Goal: Task Accomplishment & Management: Manage account settings

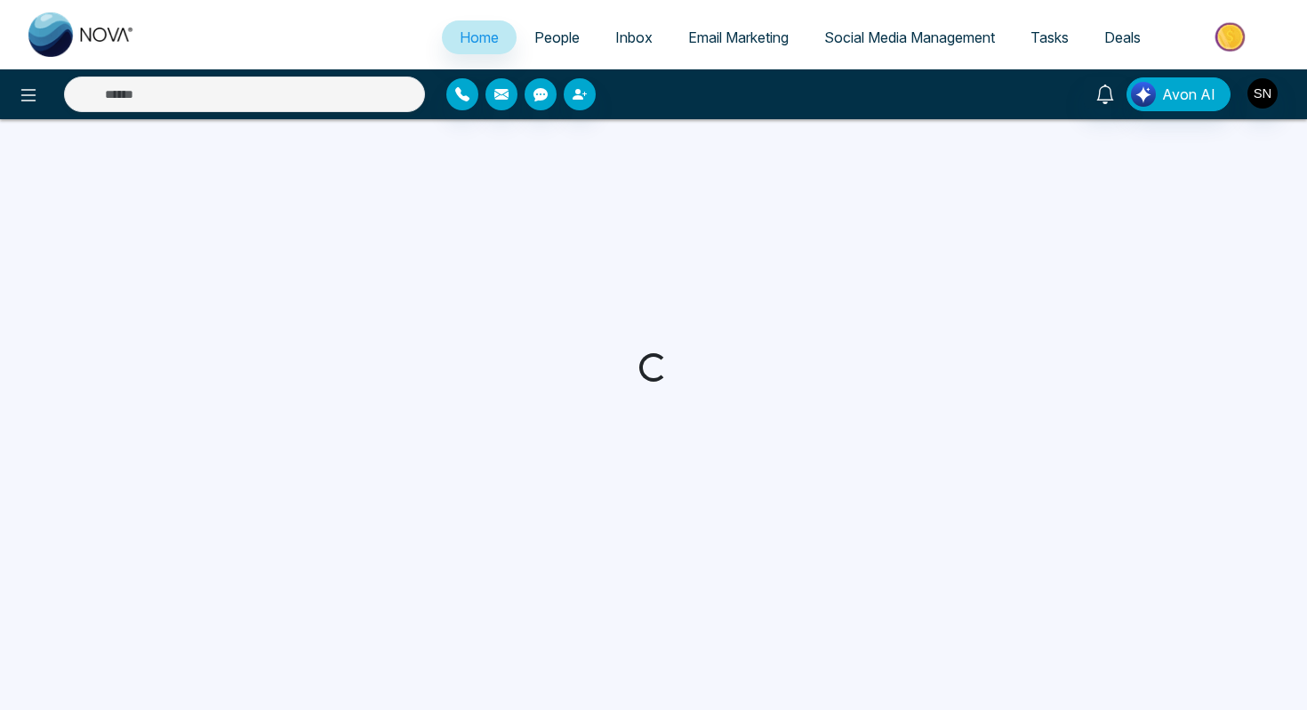
select select "*"
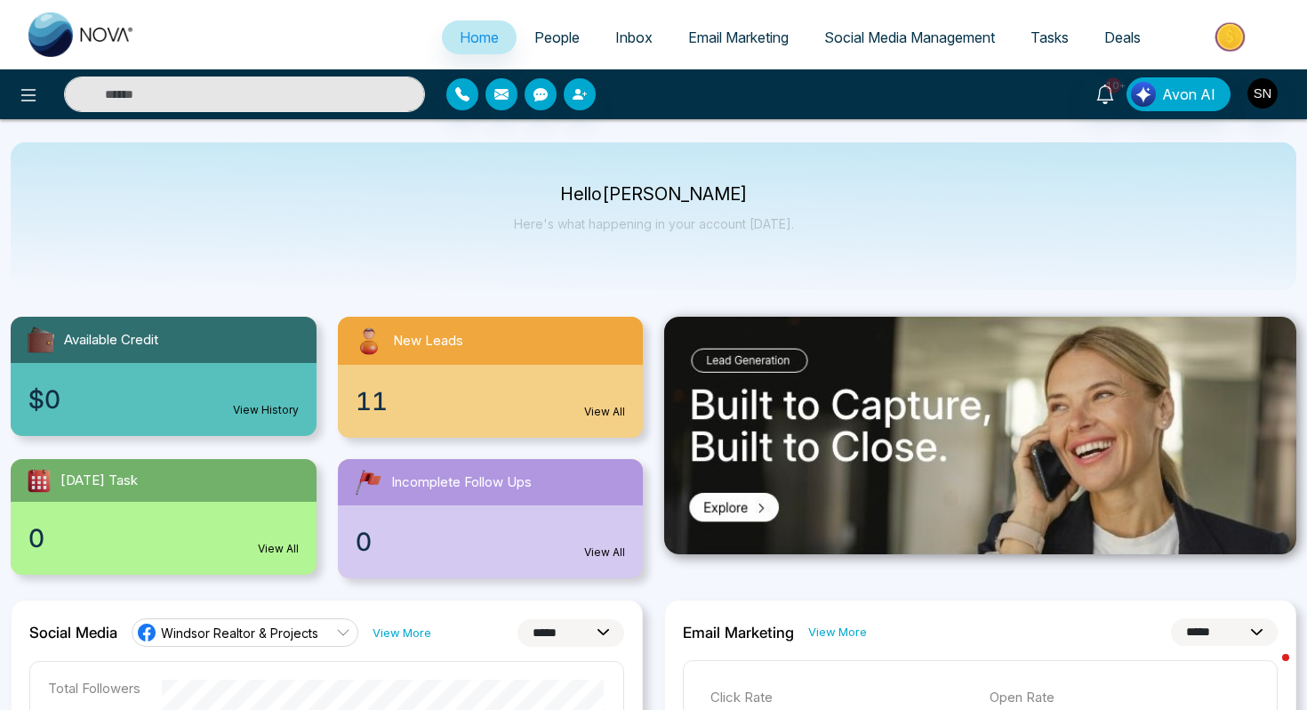
click at [362, 90] on input "text" at bounding box center [244, 94] width 361 height 36
click at [560, 35] on span "People" at bounding box center [556, 37] width 45 height 18
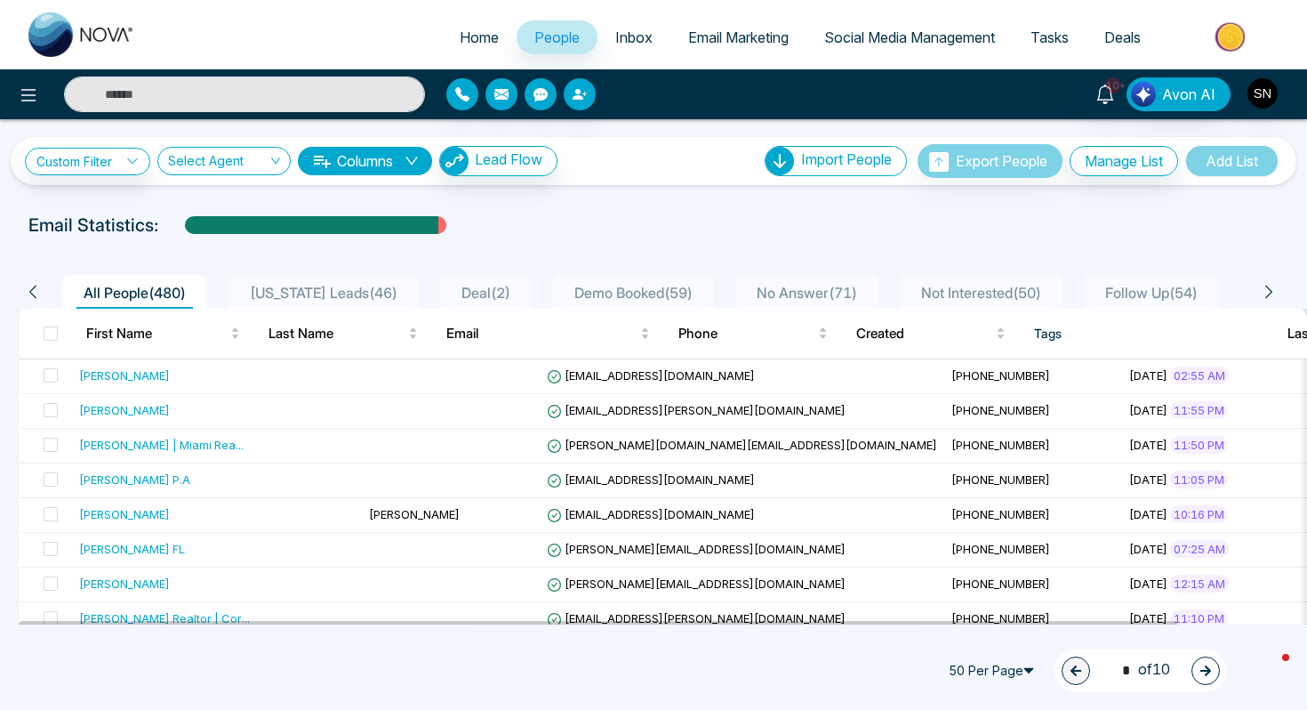
click at [168, 116] on div "10+ Avon AI" at bounding box center [653, 94] width 1307 height 50
click at [168, 100] on input "text" at bounding box center [244, 94] width 361 height 36
paste input "**********"
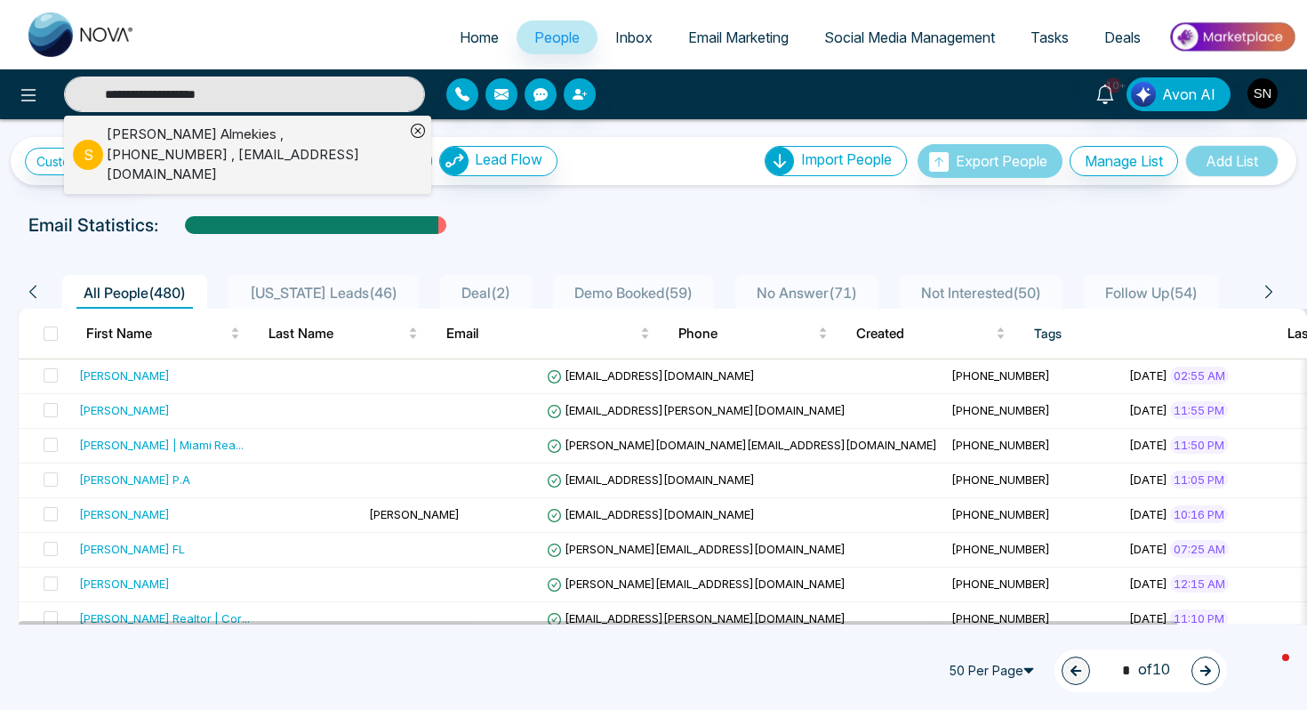
type input "**********"
click at [259, 127] on div "[PERSON_NAME] , [PHONE_NUMBER] , [EMAIL_ADDRESS][DOMAIN_NAME]" at bounding box center [256, 154] width 298 height 60
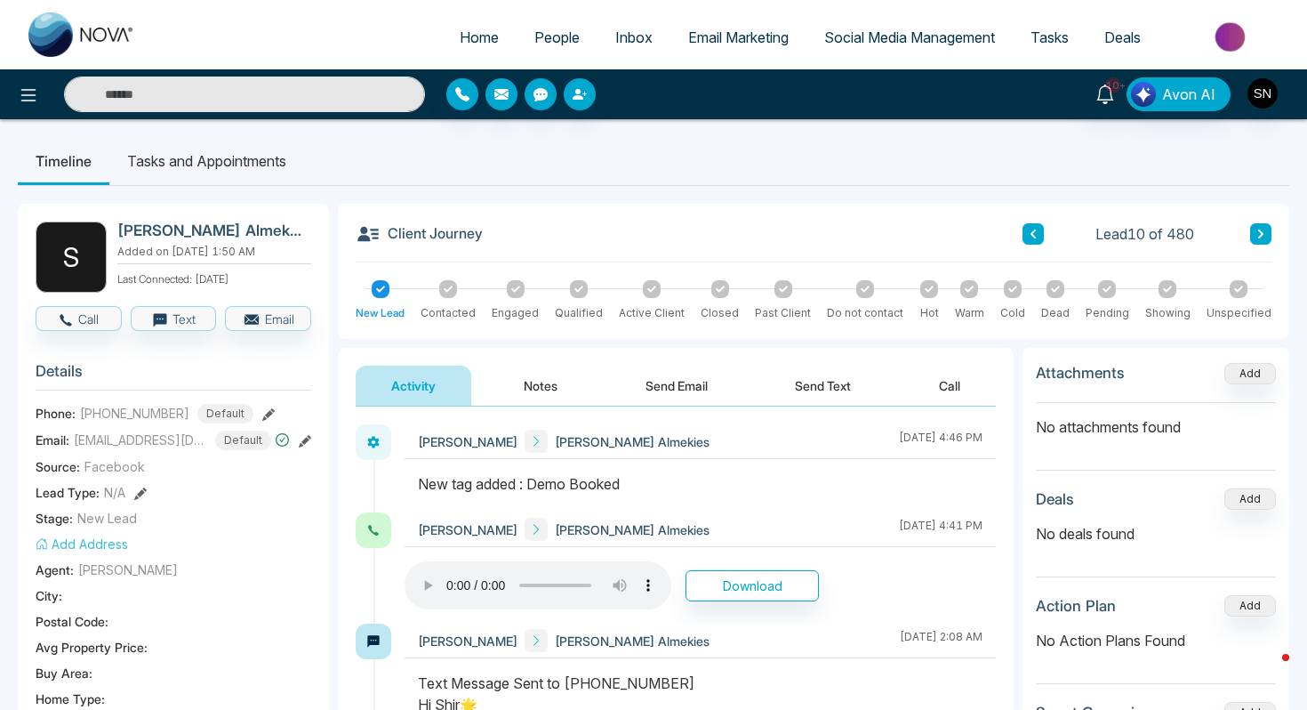
click at [539, 29] on span "People" at bounding box center [556, 37] width 45 height 18
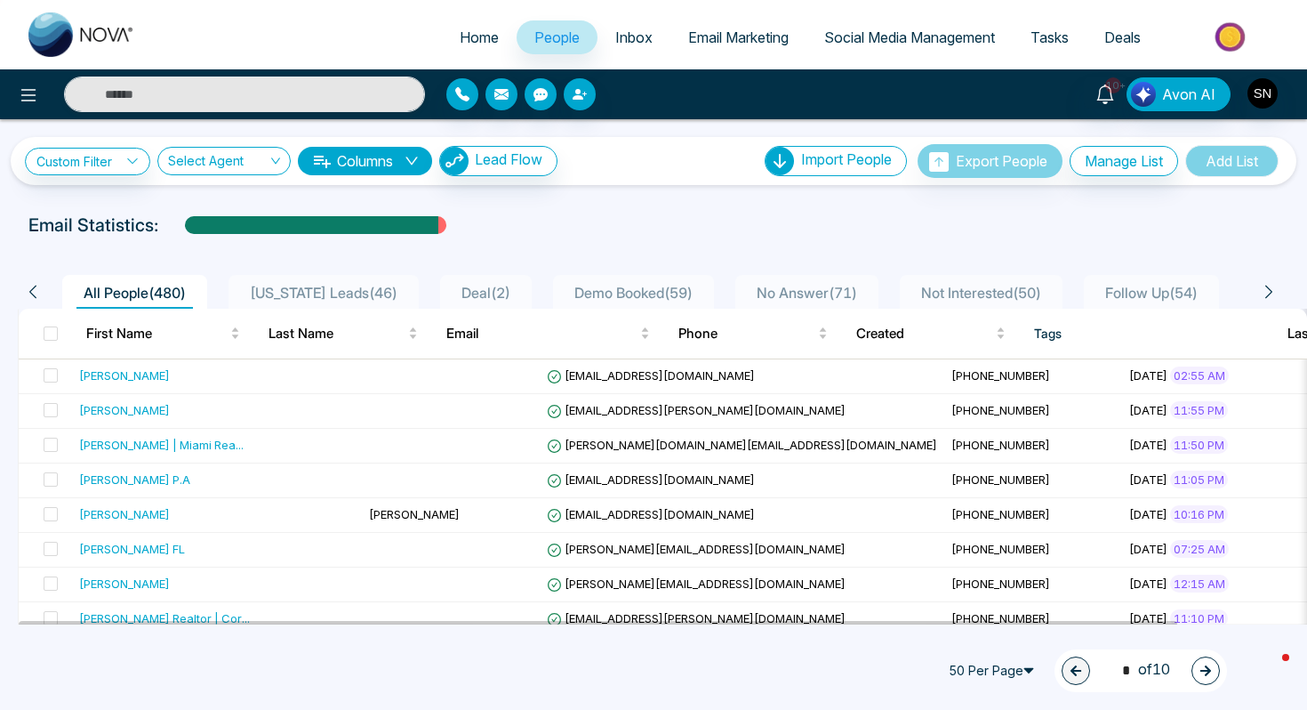
click at [325, 285] on span "[US_STATE] Leads ( 46 )" at bounding box center [324, 293] width 162 height 18
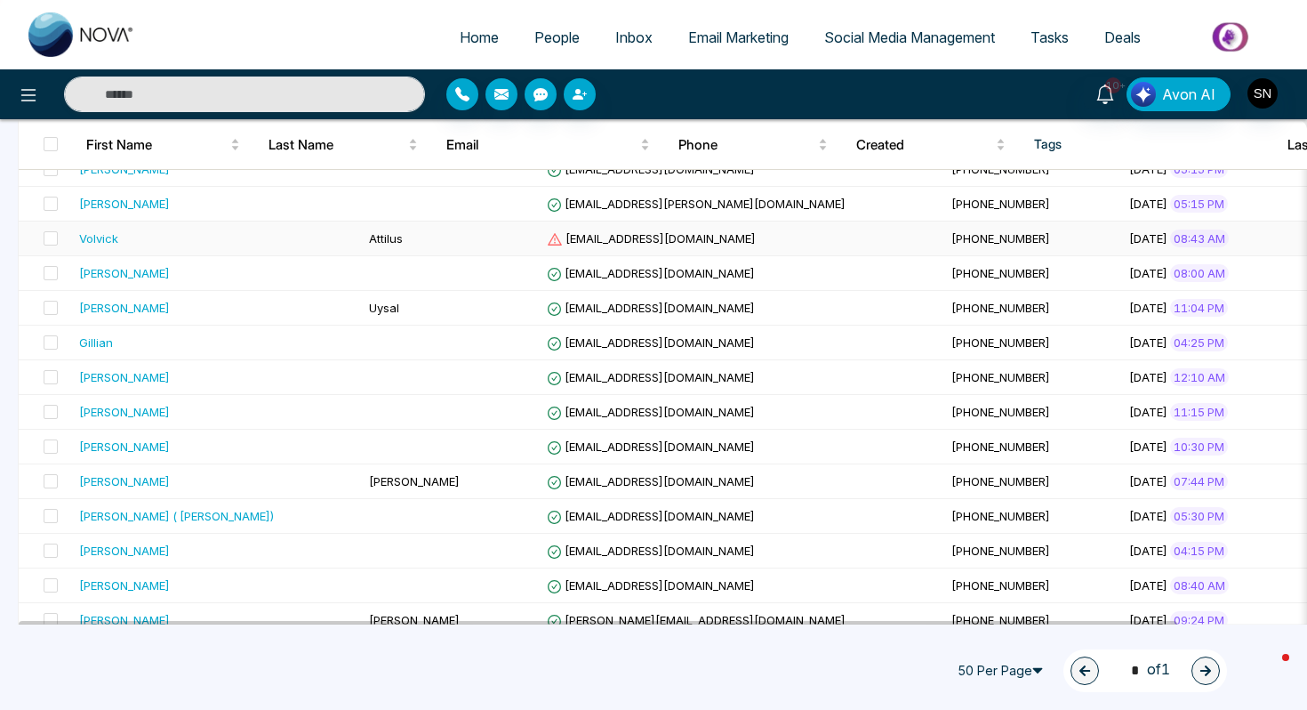
scroll to position [656, 0]
click at [362, 417] on td at bounding box center [451, 410] width 178 height 35
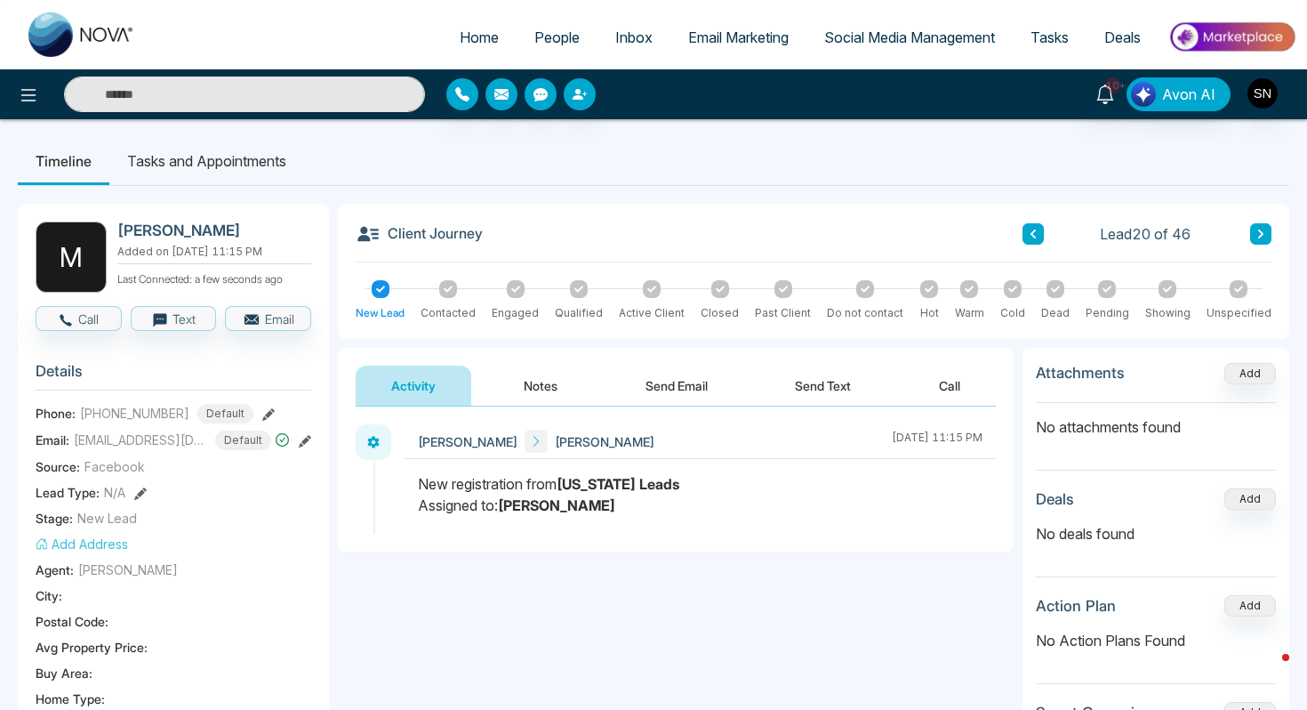
click at [534, 36] on span "People" at bounding box center [556, 37] width 45 height 18
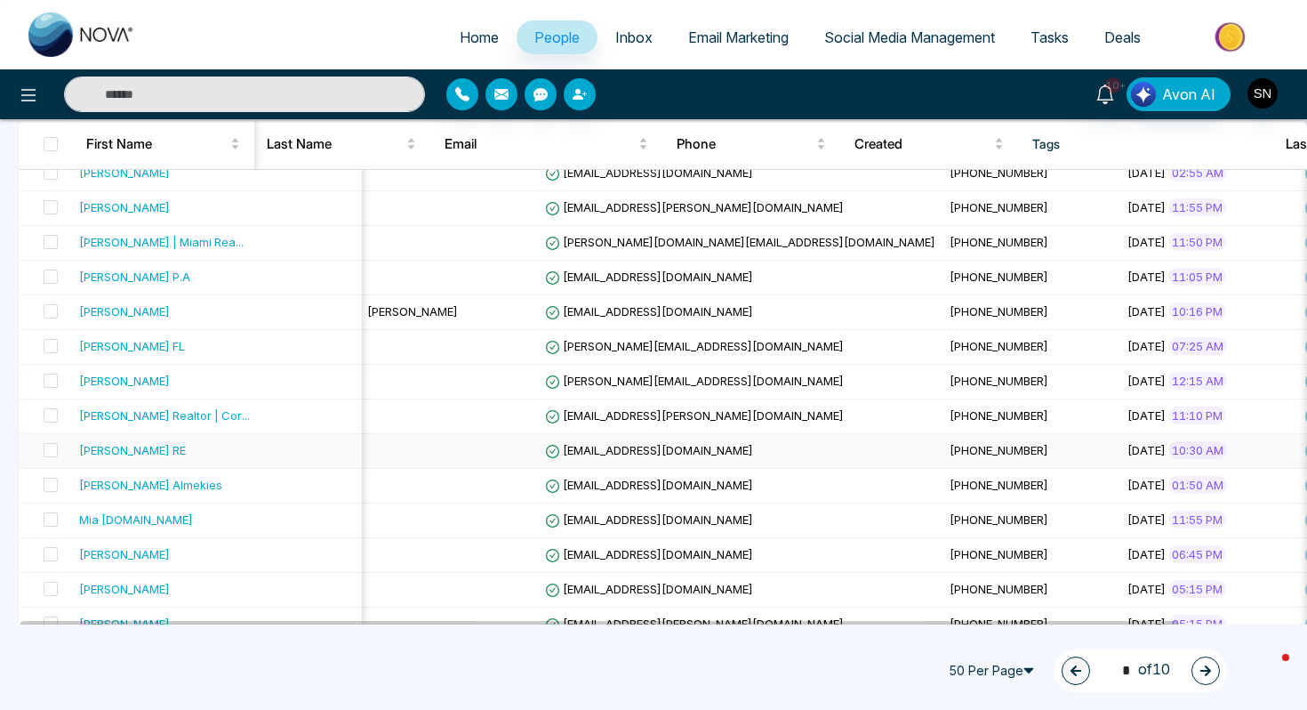
scroll to position [220, 0]
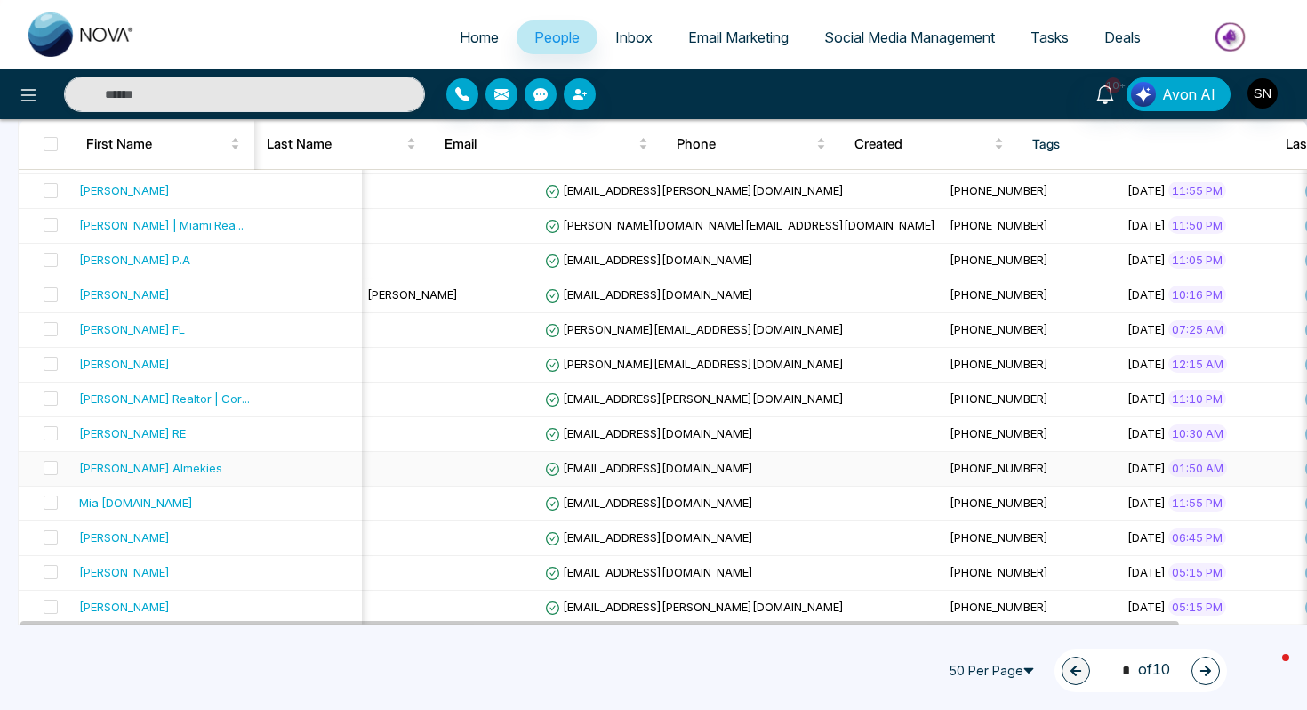
click at [148, 470] on div "[PERSON_NAME] Almekies" at bounding box center [150, 468] width 143 height 18
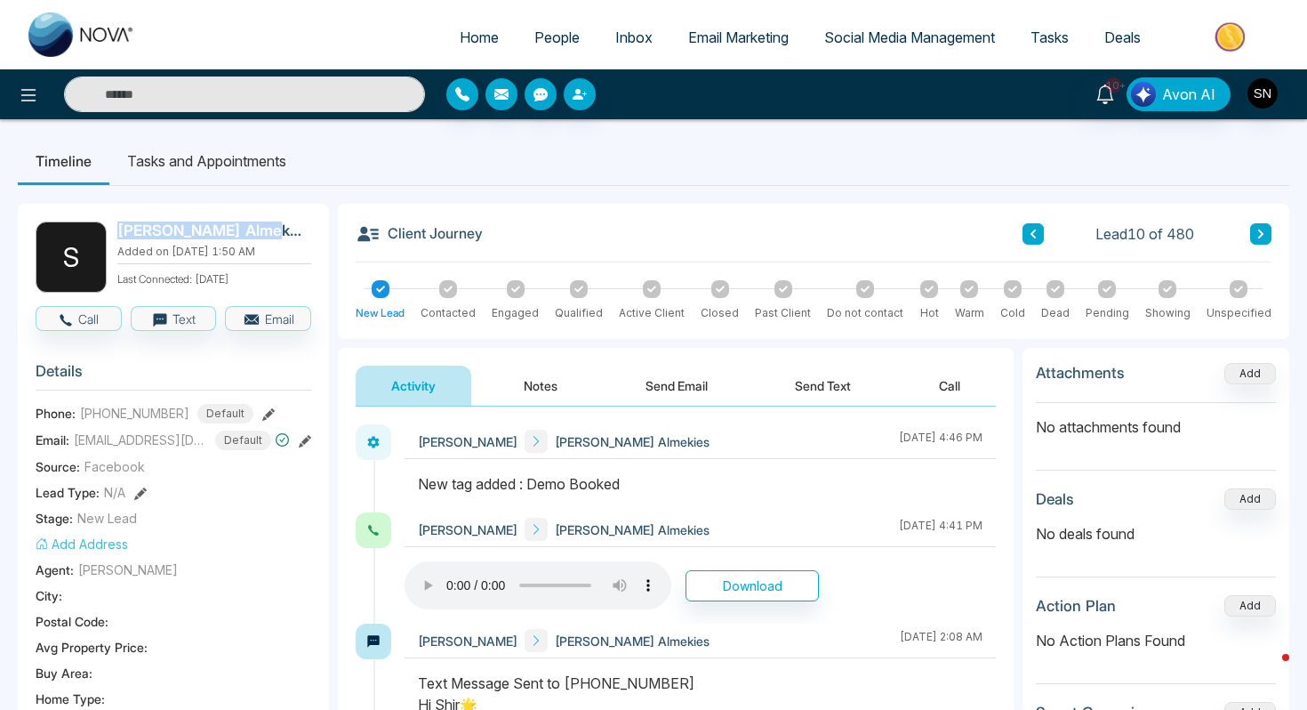
drag, startPoint x: 116, startPoint y: 229, endPoint x: 258, endPoint y: 229, distance: 142.3
click at [258, 229] on div "S [PERSON_NAME] Almekies Added on [DATE] 1:50 AM Last Connected: [DATE]" at bounding box center [174, 256] width 276 height 71
copy h2 "[PERSON_NAME] Almekies"
click at [118, 228] on h2 "[PERSON_NAME] Almekies" at bounding box center [210, 230] width 187 height 18
drag, startPoint x: 118, startPoint y: 227, endPoint x: 251, endPoint y: 229, distance: 132.5
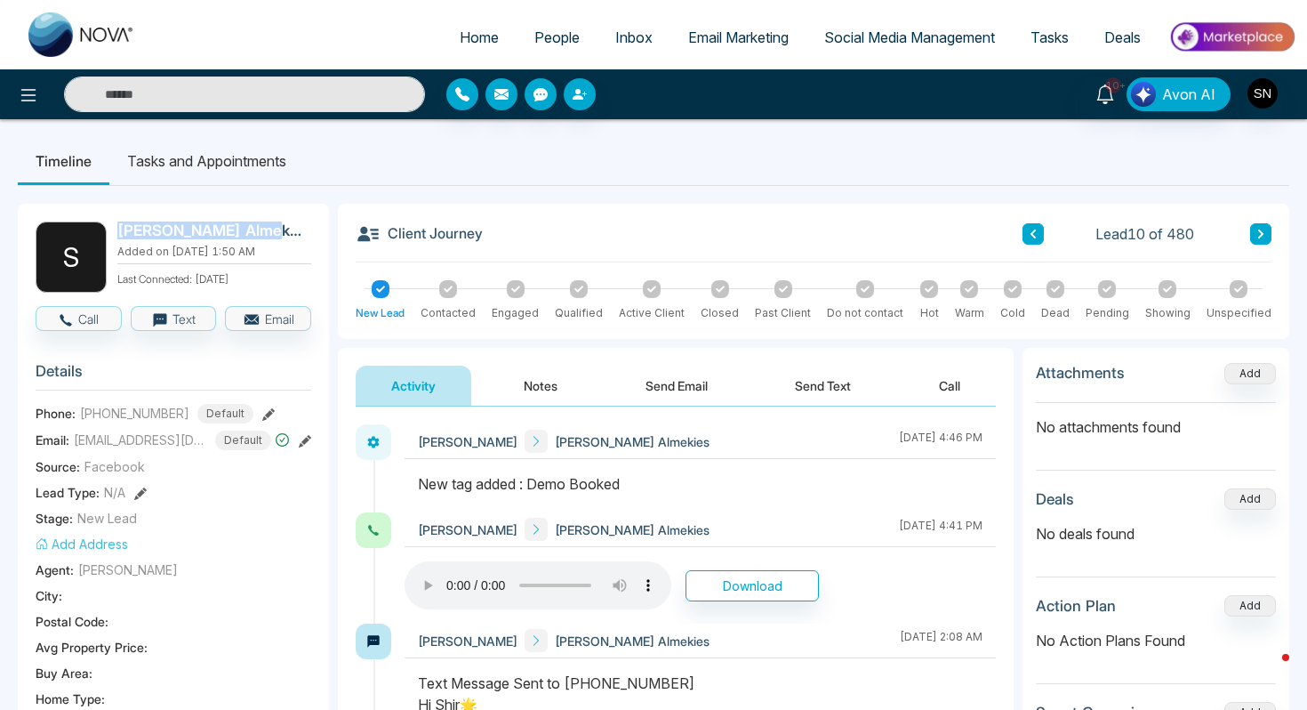
click at [251, 229] on h2 "[PERSON_NAME] Almekies" at bounding box center [210, 230] width 187 height 18
copy h2 "[PERSON_NAME] Almekies"
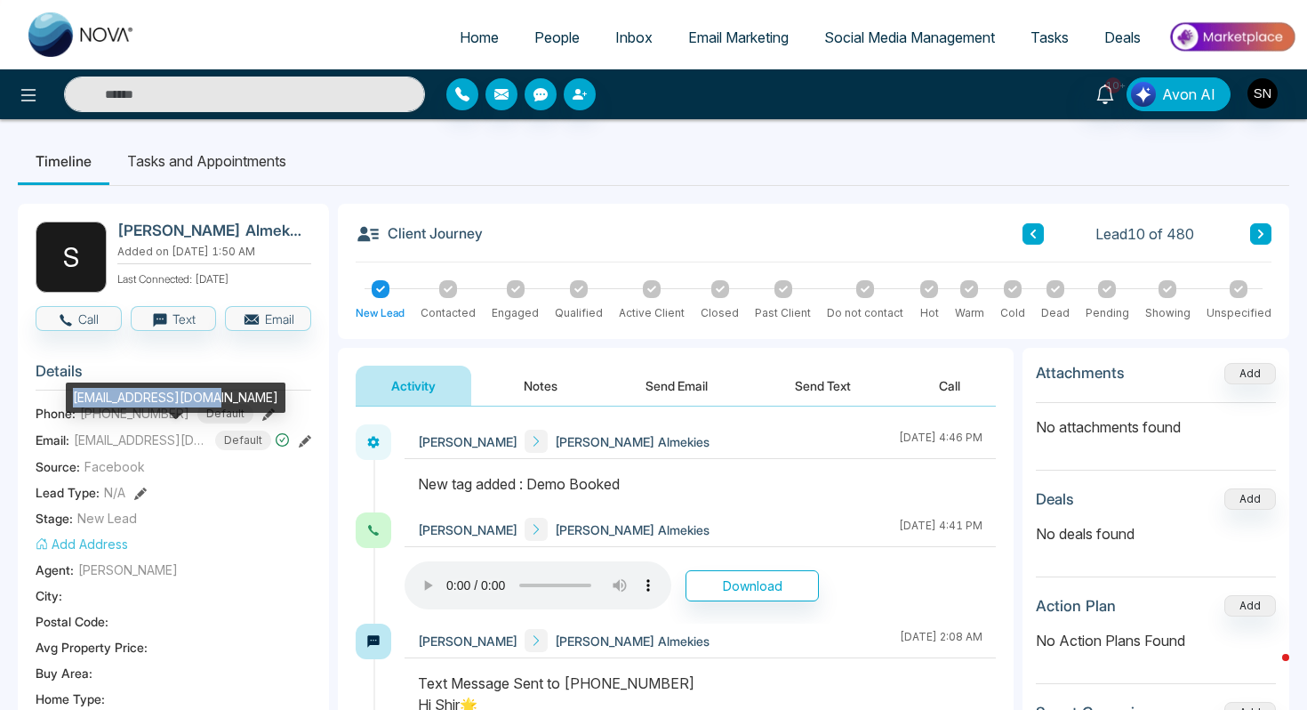
drag, startPoint x: 73, startPoint y: 398, endPoint x: 208, endPoint y: 399, distance: 135.2
click at [208, 399] on div "[EMAIL_ADDRESS][DOMAIN_NAME]" at bounding box center [176, 397] width 220 height 30
copy div "[EMAIL_ADDRESS][DOMAIN_NAME]"
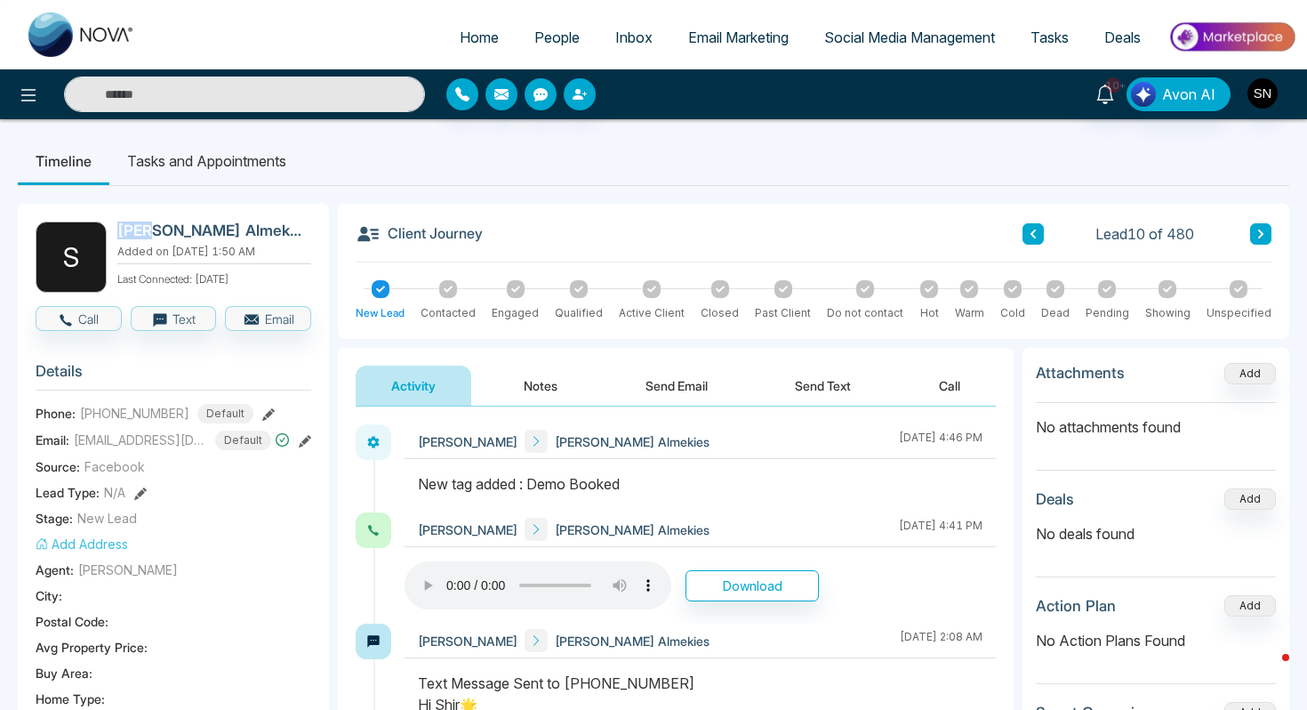
drag, startPoint x: 120, startPoint y: 224, endPoint x: 147, endPoint y: 222, distance: 26.7
click at [147, 222] on h2 "[PERSON_NAME] Almekies" at bounding box center [210, 230] width 187 height 18
copy h2 "Shir"
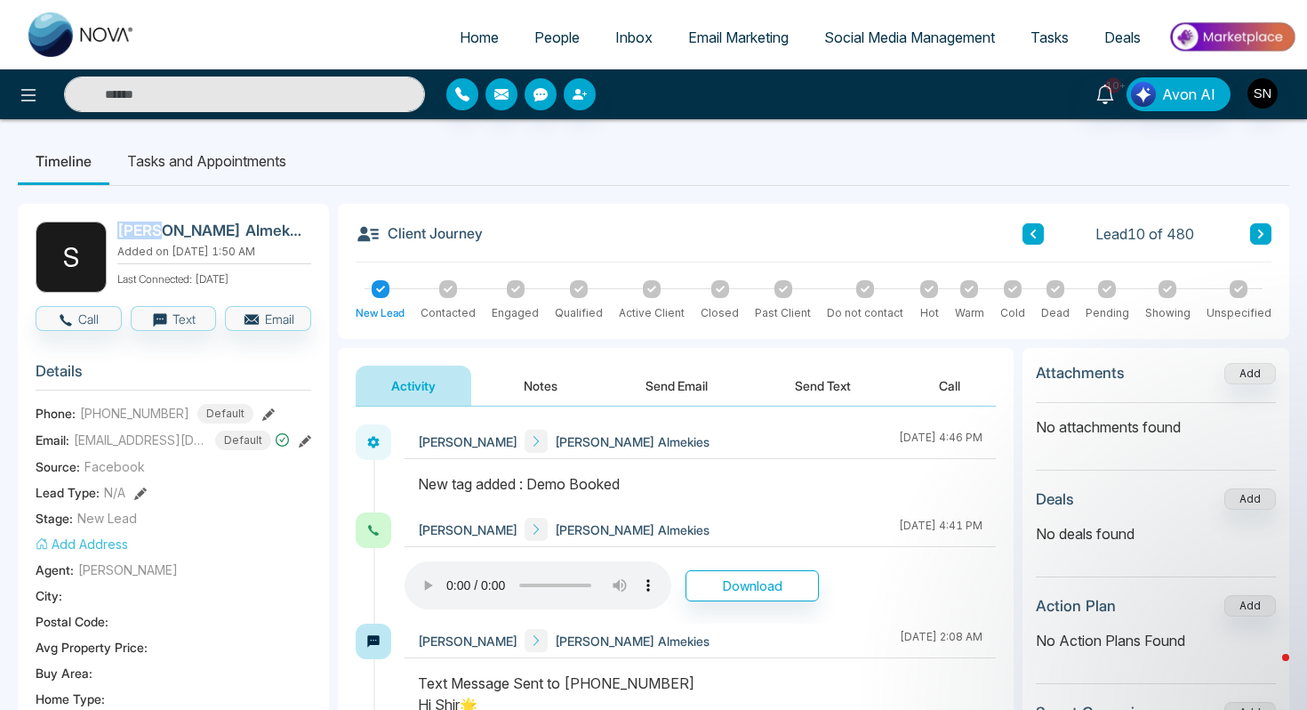
click at [561, 34] on span "People" at bounding box center [556, 37] width 45 height 18
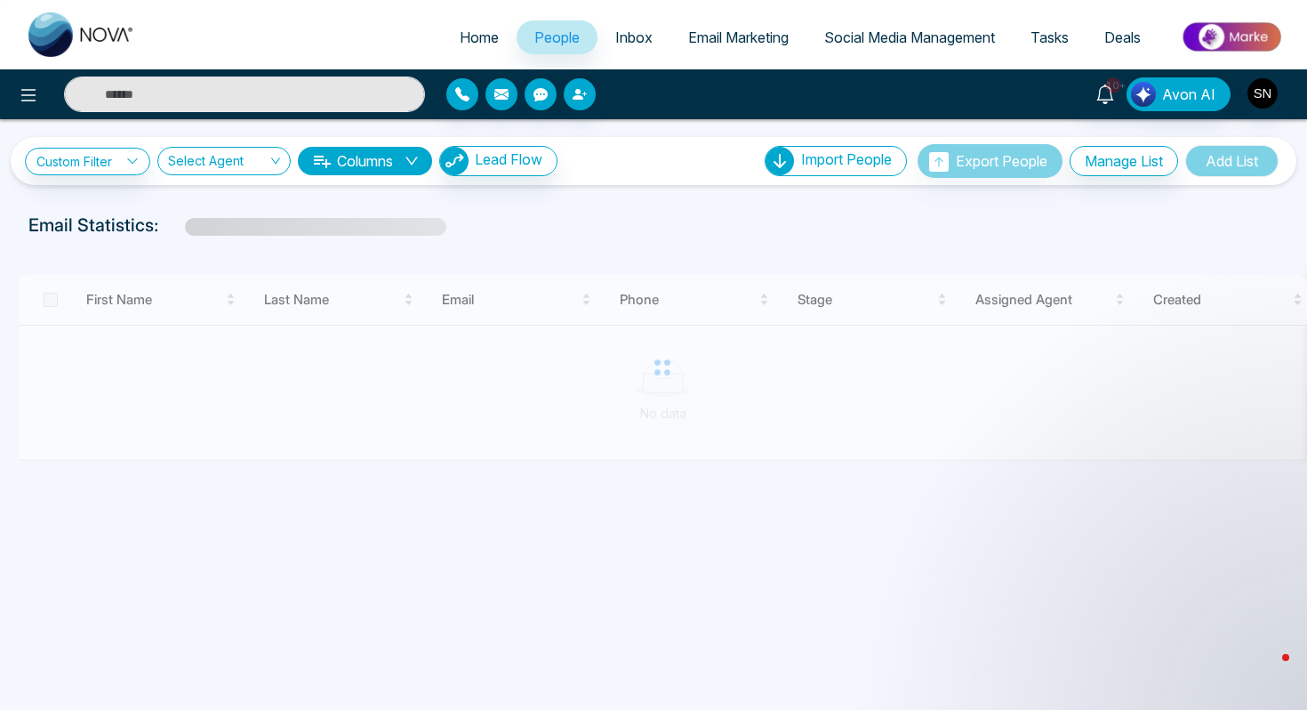
click at [245, 104] on input "text" at bounding box center [244, 94] width 361 height 36
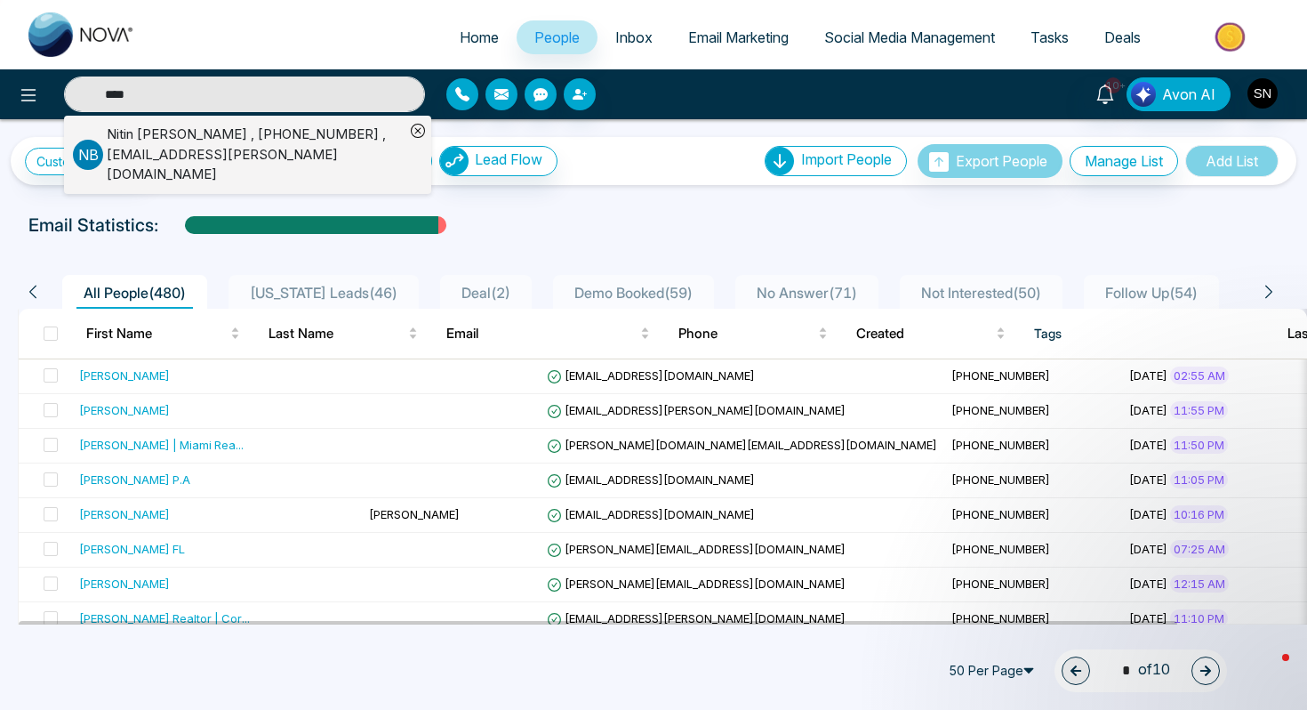
type input "****"
click at [142, 160] on div "[PERSON_NAME] , [PHONE_NUMBER] , [EMAIL_ADDRESS][PERSON_NAME][DOMAIN_NAME]" at bounding box center [256, 154] width 298 height 60
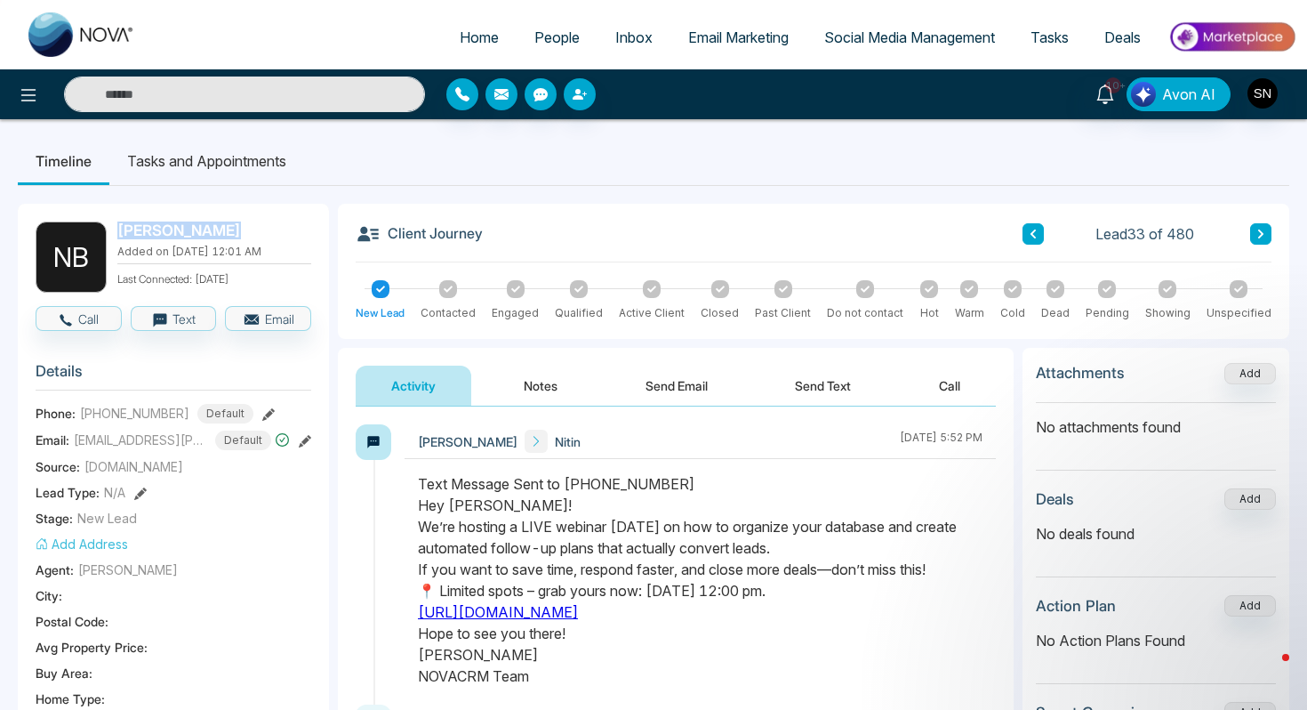
drag, startPoint x: 116, startPoint y: 223, endPoint x: 212, endPoint y: 223, distance: 96.0
click at [212, 223] on div "N B [PERSON_NAME] Added on [DATE] 12:01 AM Last Connected: [DATE]" at bounding box center [174, 256] width 276 height 71
copy h2 "[PERSON_NAME]"
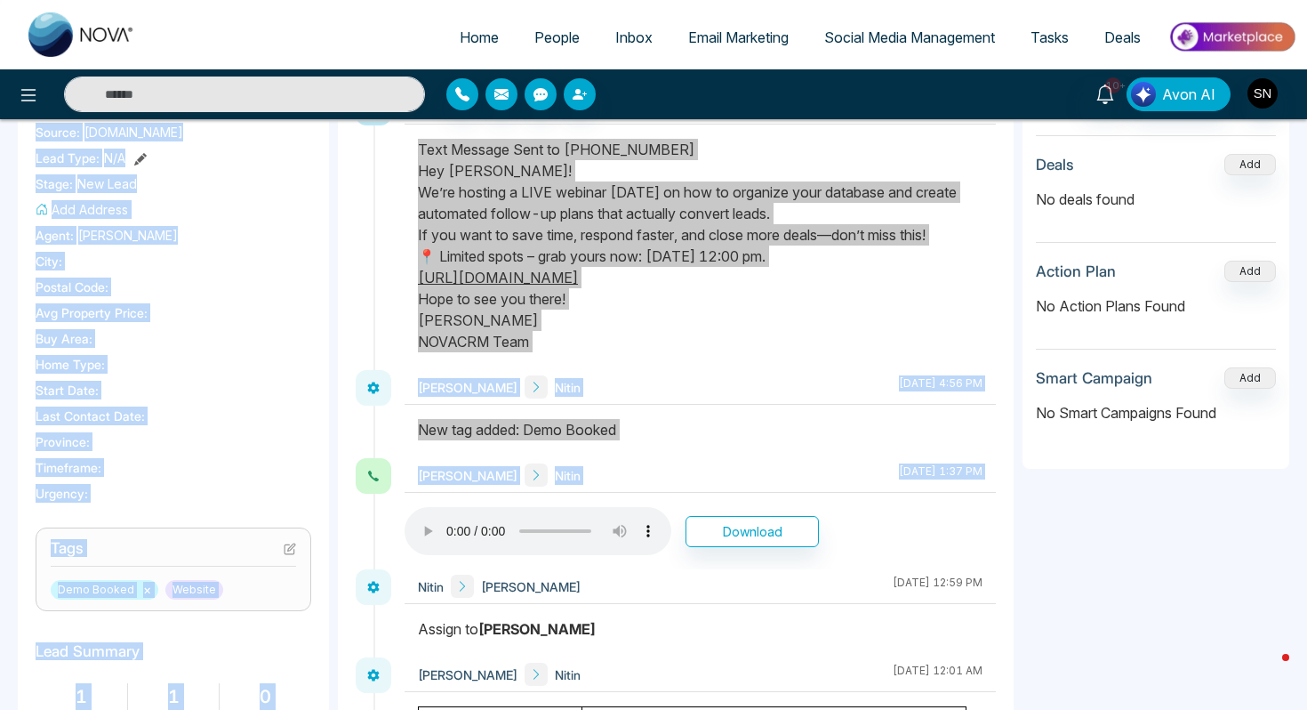
drag, startPoint x: 757, startPoint y: 645, endPoint x: 750, endPoint y: 508, distance: 137.1
click at [770, 386] on div "[PERSON_NAME] Nitin [DATE] 4:56 PM" at bounding box center [700, 387] width 591 height 35
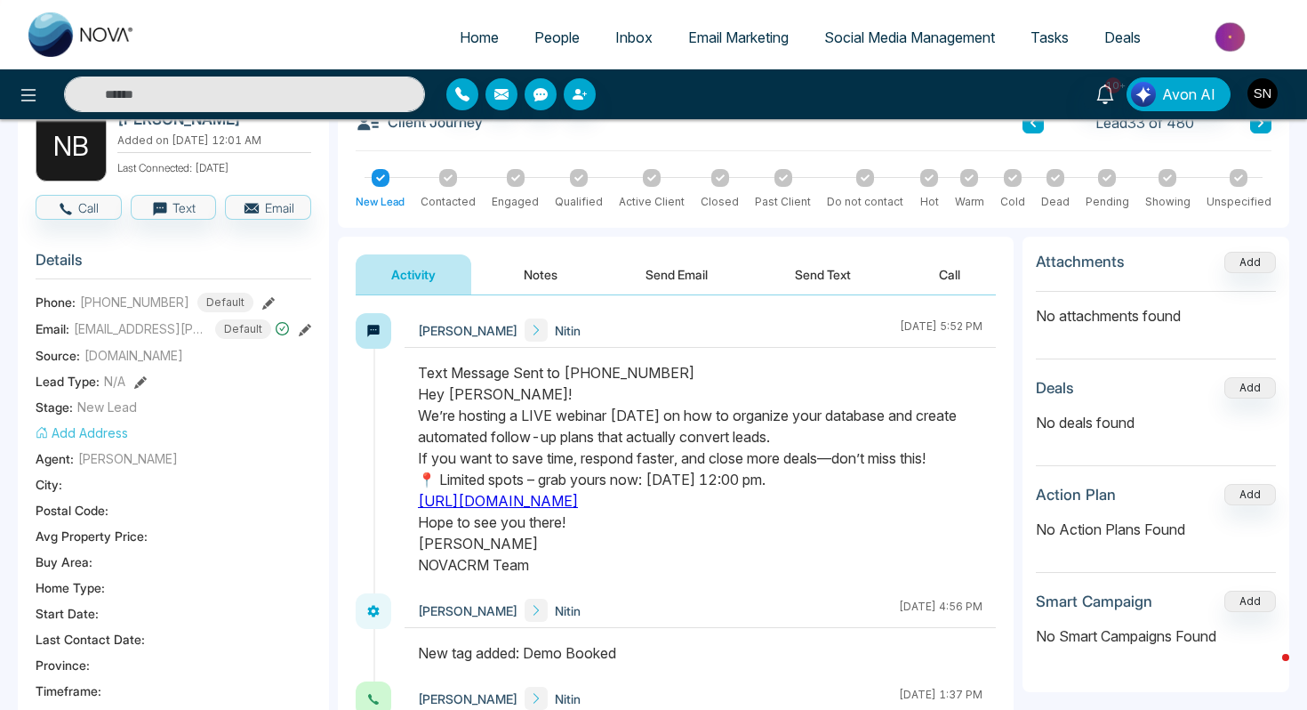
scroll to position [108, 0]
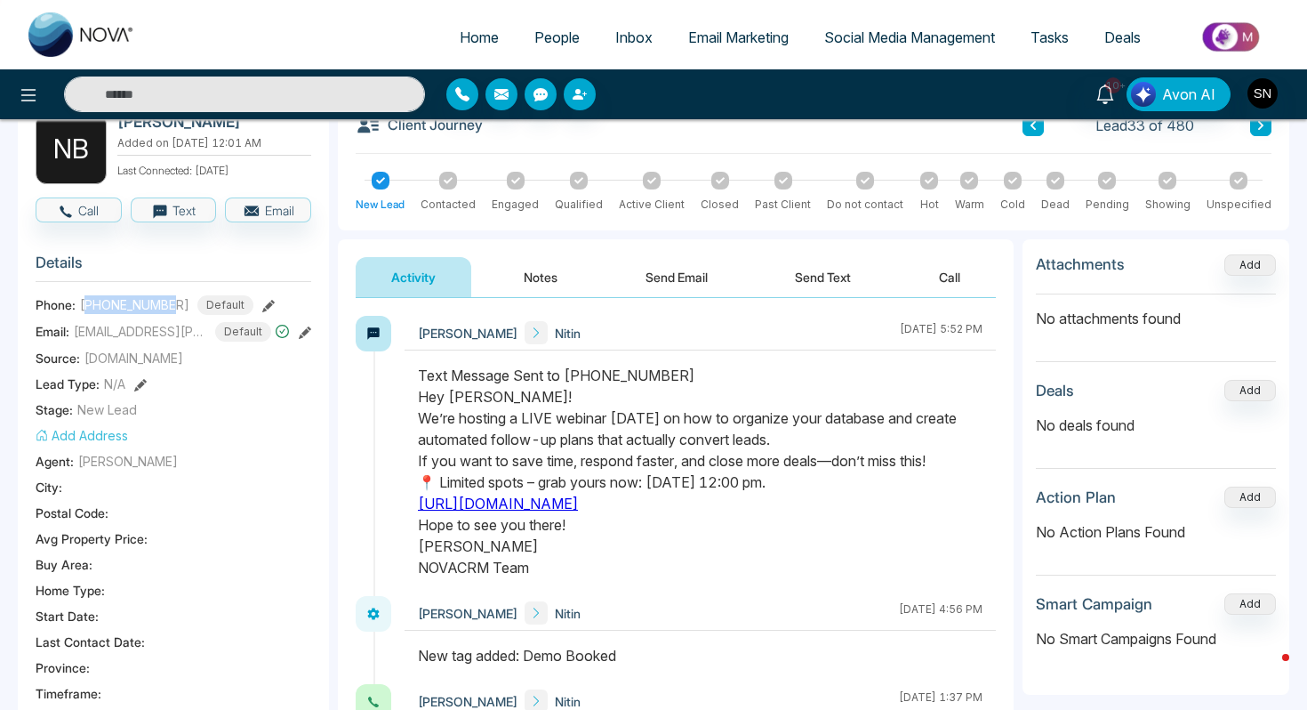
drag, startPoint x: 86, startPoint y: 309, endPoint x: 170, endPoint y: 311, distance: 83.6
click at [172, 311] on span "[PHONE_NUMBER]" at bounding box center [134, 304] width 109 height 19
copy span "1416574183"
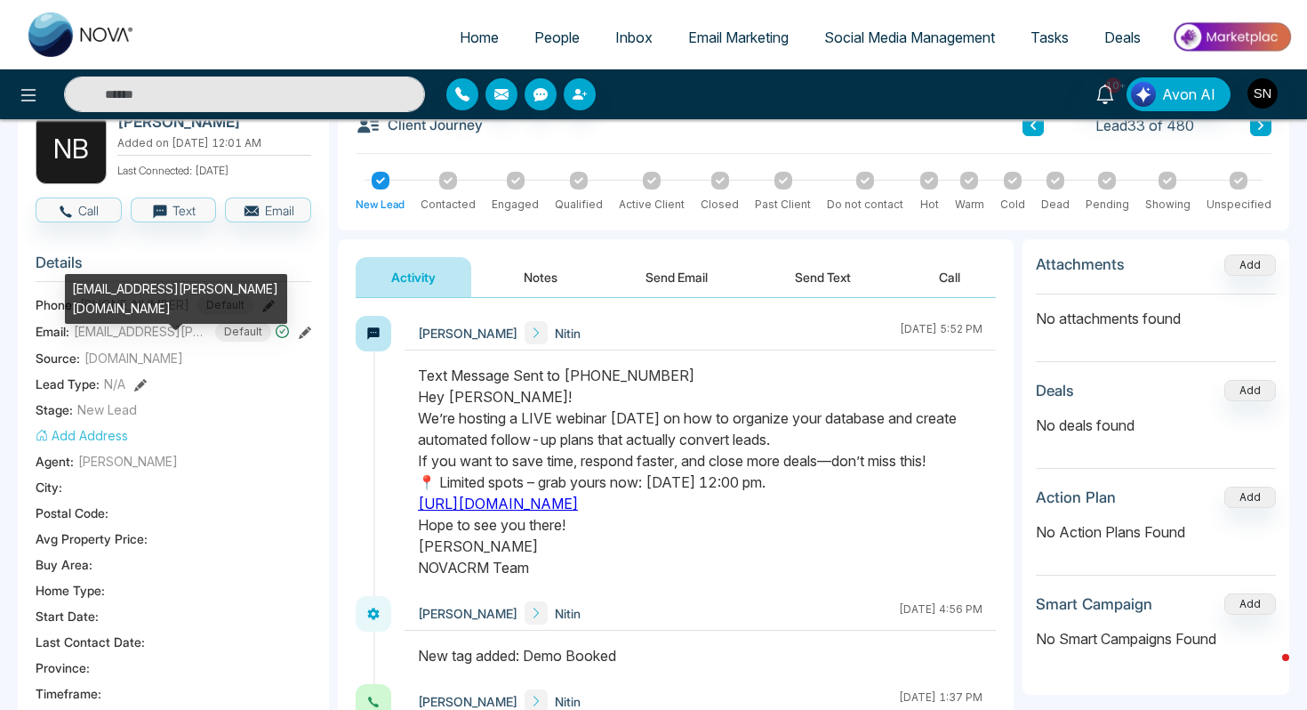
click at [50, 301] on span "Phone:" at bounding box center [56, 304] width 40 height 19
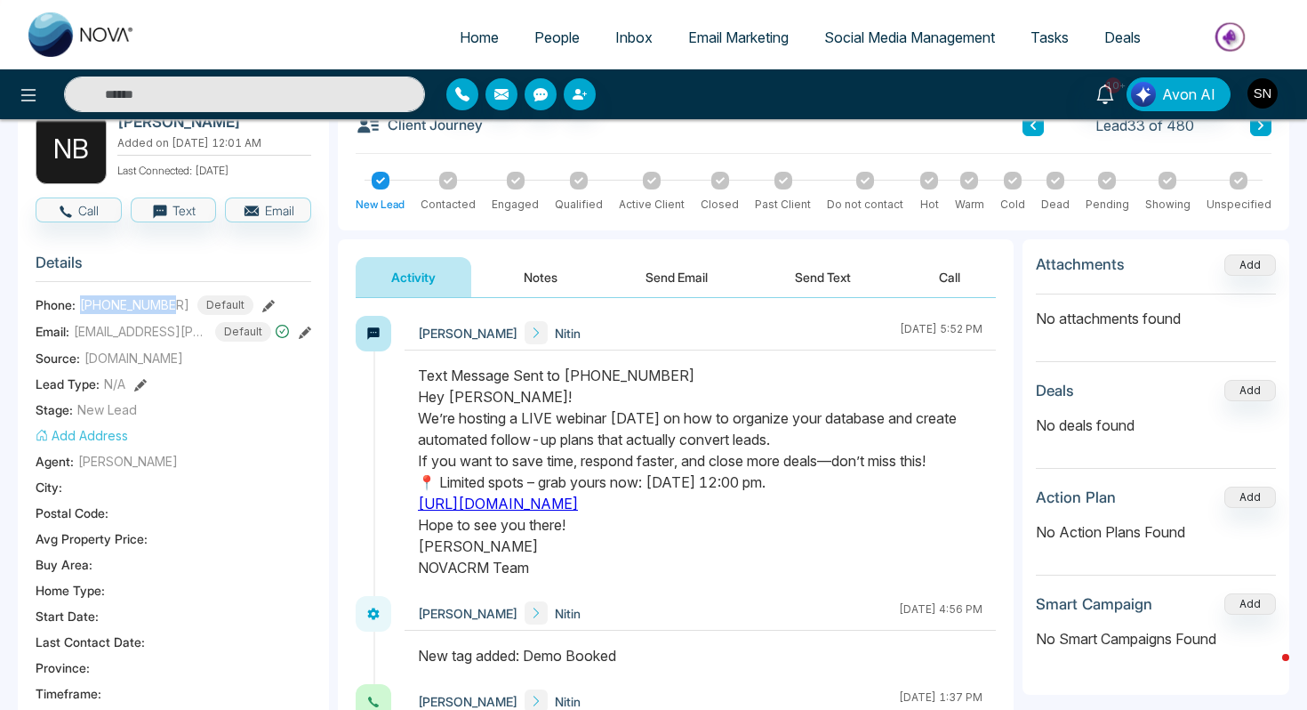
drag, startPoint x: 80, startPoint y: 300, endPoint x: 177, endPoint y: 299, distance: 96.9
click at [177, 299] on div "[PHONE_NUMBER] Default" at bounding box center [166, 305] width 173 height 20
copy span "[PHONE_NUMBER]"
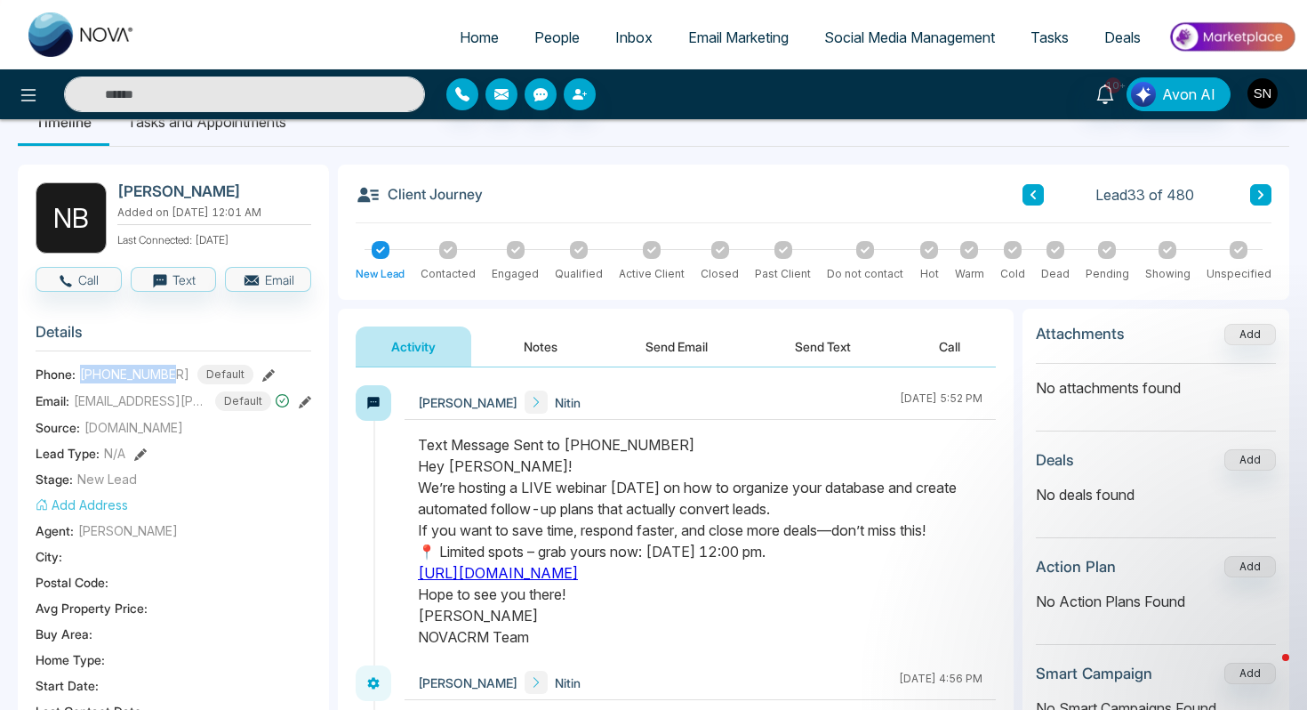
scroll to position [0, 0]
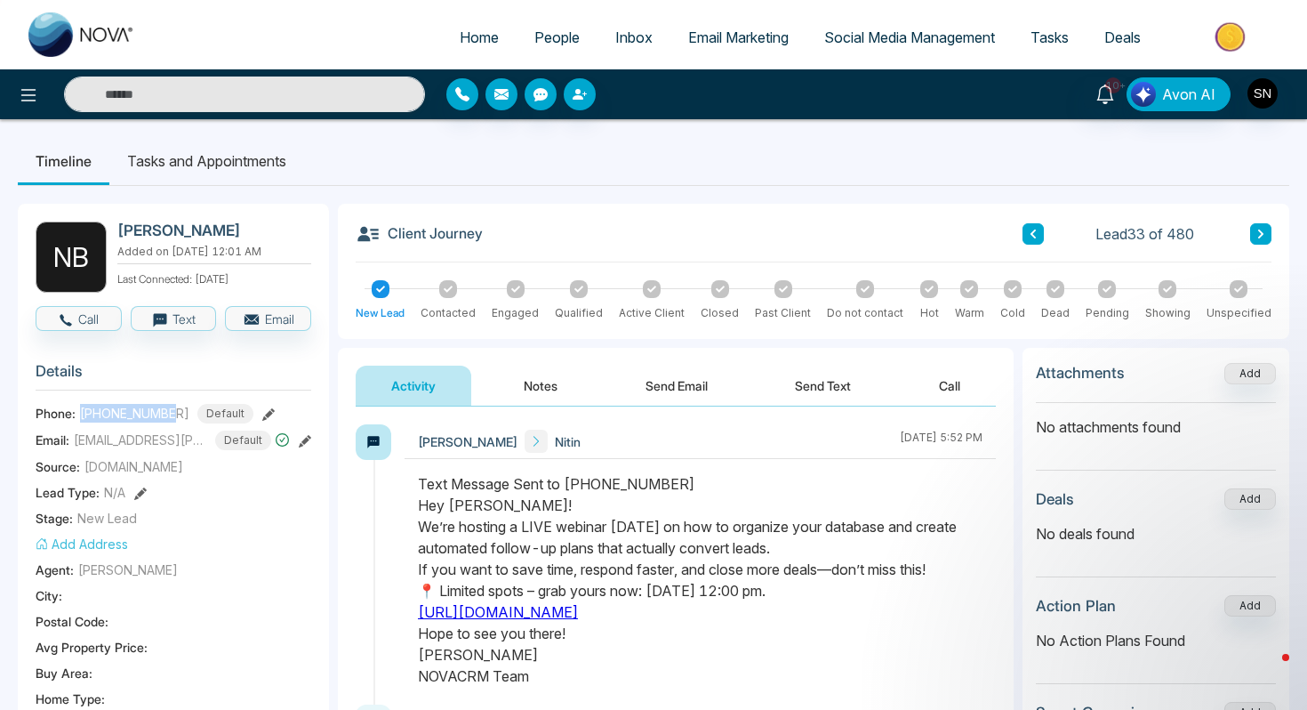
click at [534, 40] on span "People" at bounding box center [556, 37] width 45 height 18
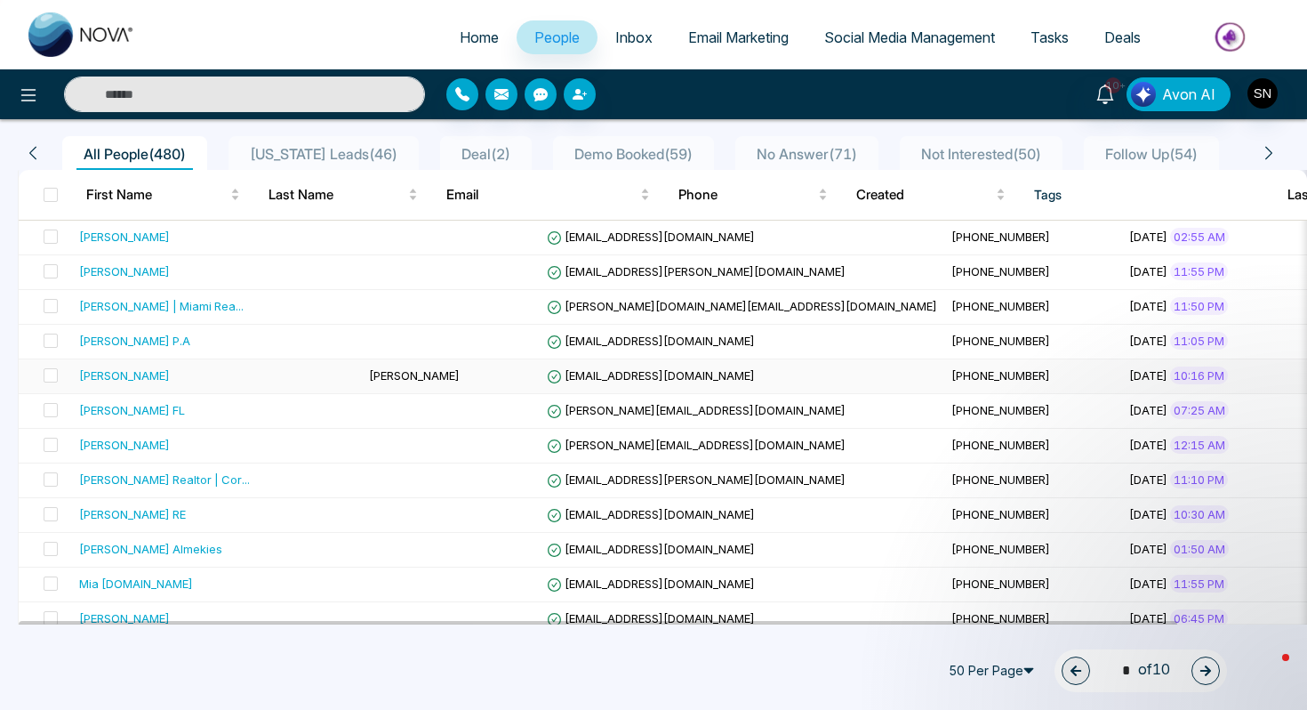
scroll to position [138, 0]
click at [232, 566] on td "[PERSON_NAME] Almekies" at bounding box center [217, 551] width 290 height 35
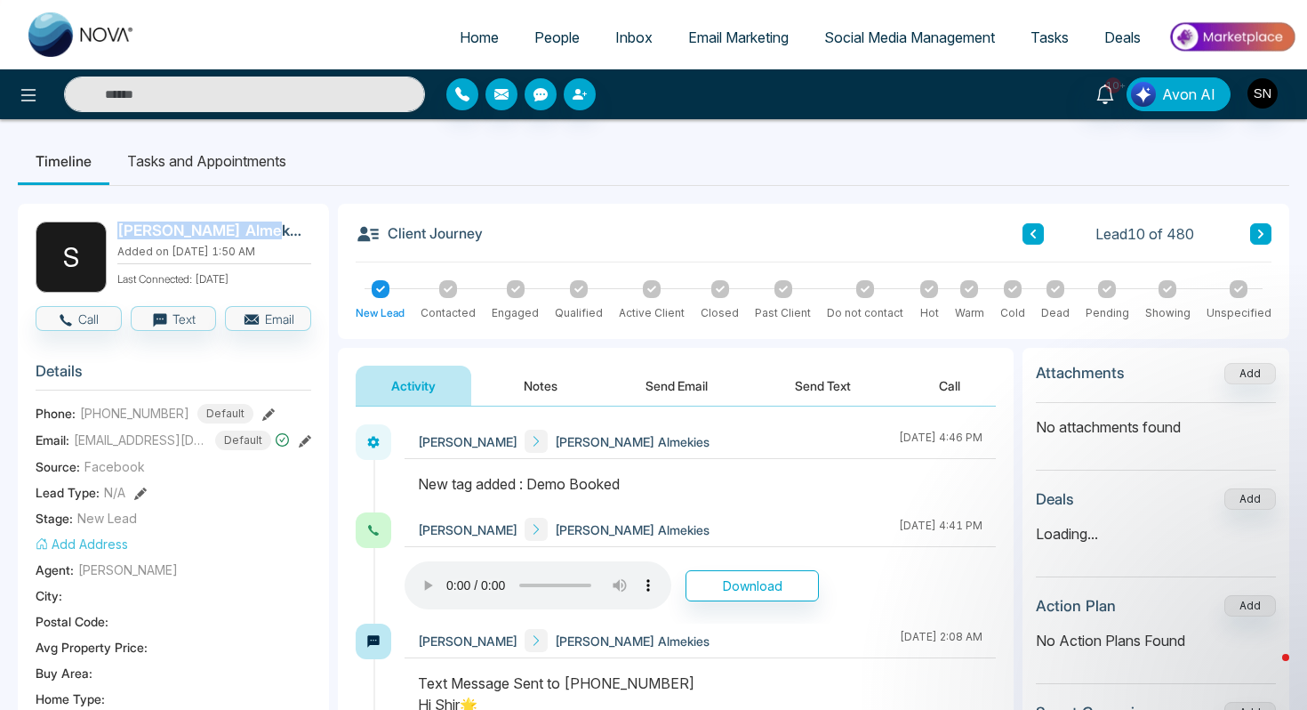
drag, startPoint x: 118, startPoint y: 232, endPoint x: 260, endPoint y: 231, distance: 141.4
click at [260, 231] on h2 "[PERSON_NAME] Almekies" at bounding box center [210, 230] width 187 height 18
copy h2 "[PERSON_NAME] Almekies"
drag, startPoint x: 76, startPoint y: 408, endPoint x: 175, endPoint y: 406, distance: 98.7
click at [175, 406] on div "Phone: [PHONE_NUMBER] Default" at bounding box center [174, 414] width 276 height 20
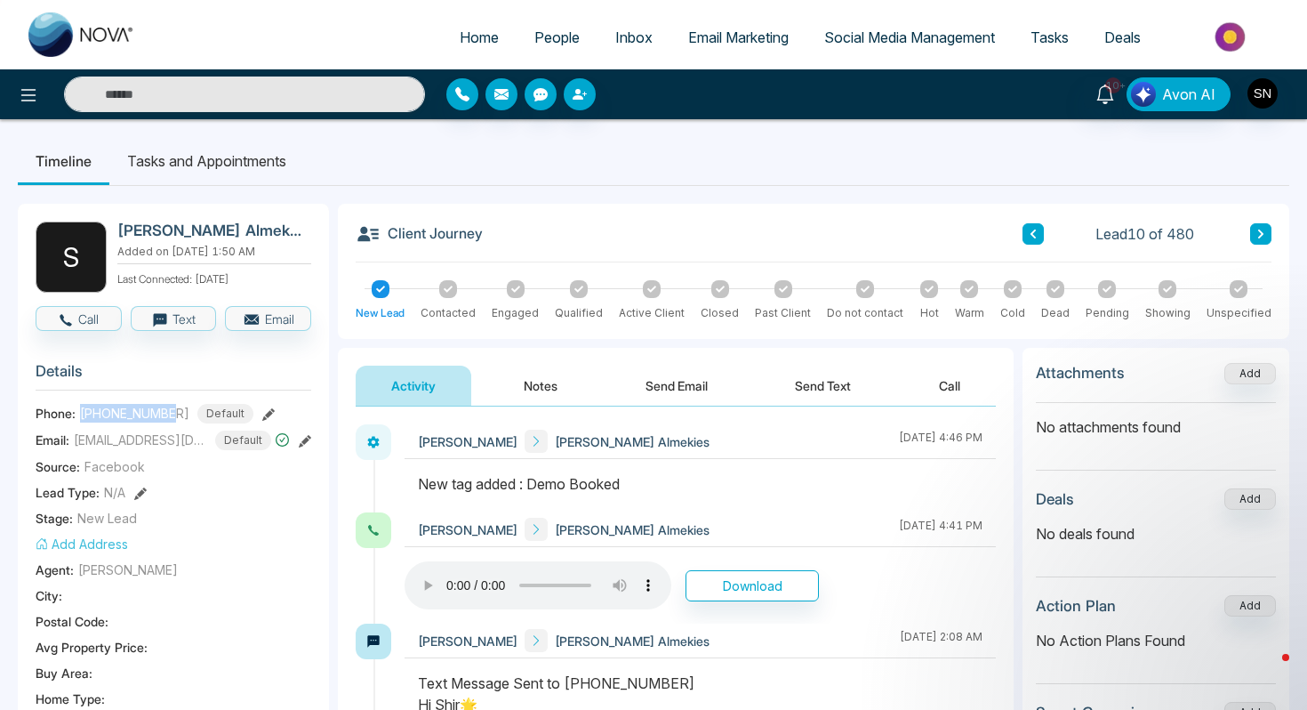
copy span "[PHONE_NUMBER]"
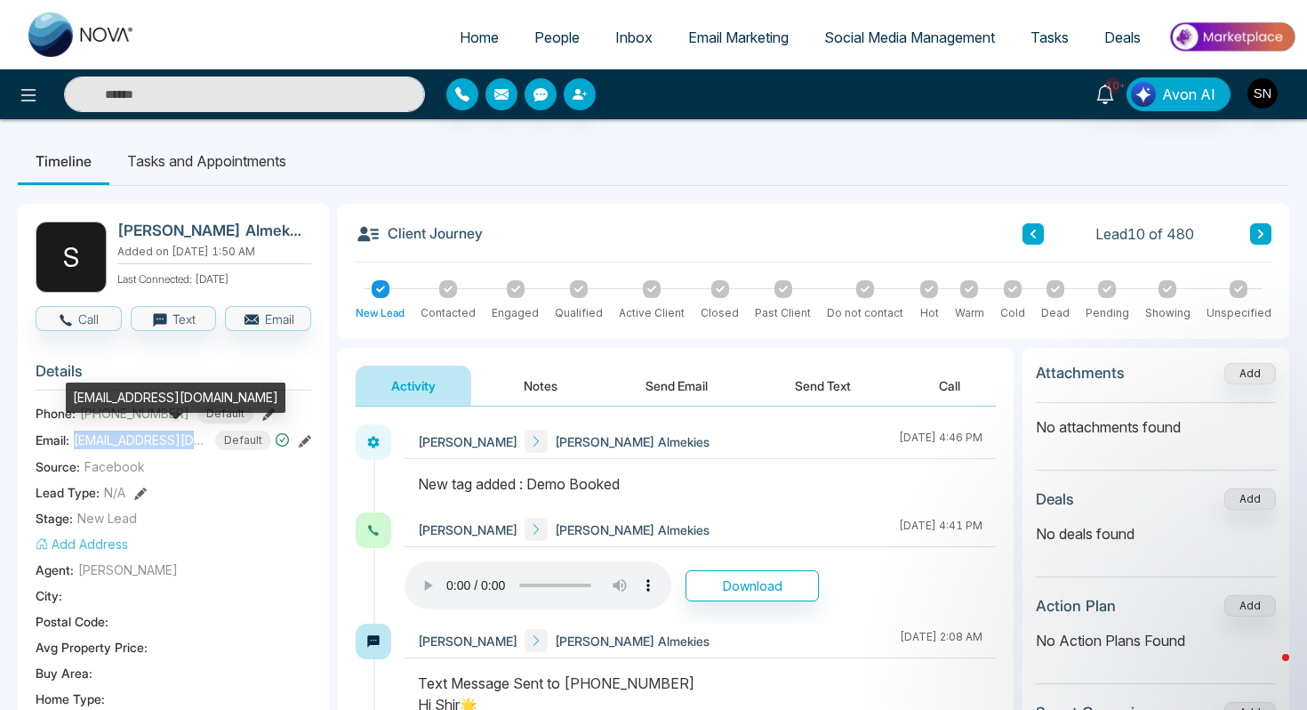
drag, startPoint x: 73, startPoint y: 438, endPoint x: 206, endPoint y: 438, distance: 133.4
click at [206, 438] on div "Email: [EMAIL_ADDRESS][DOMAIN_NAME] Default" at bounding box center [174, 440] width 276 height 20
copy span "[EMAIL_ADDRESS][DOMAIN_NAME]"
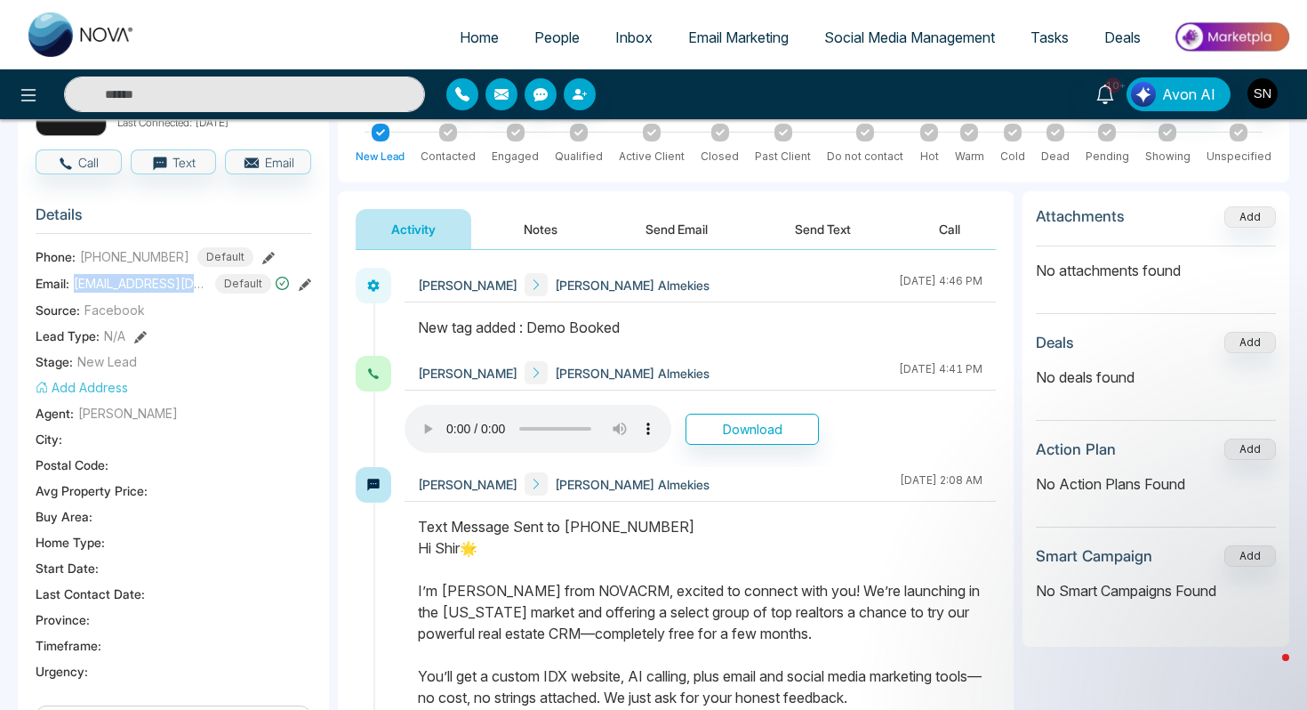
scroll to position [570, 0]
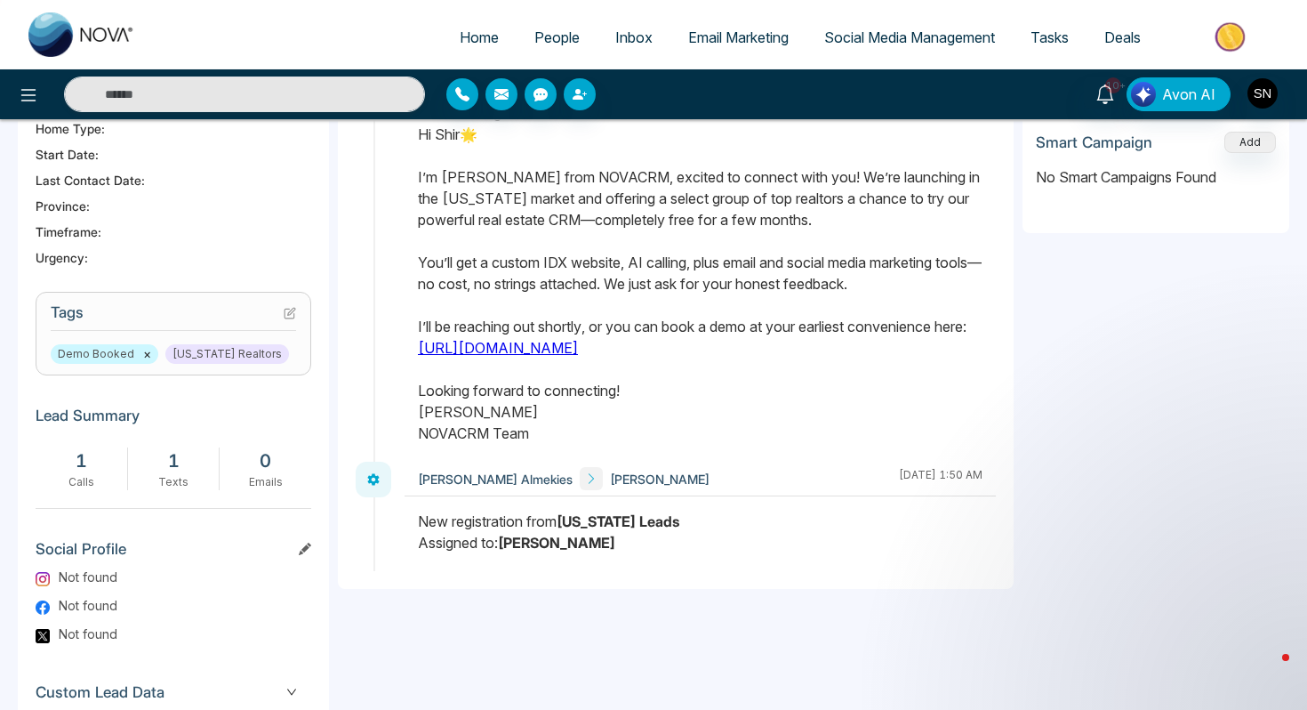
click at [143, 350] on button "×" at bounding box center [147, 354] width 8 height 16
click at [288, 315] on icon at bounding box center [290, 313] width 12 height 12
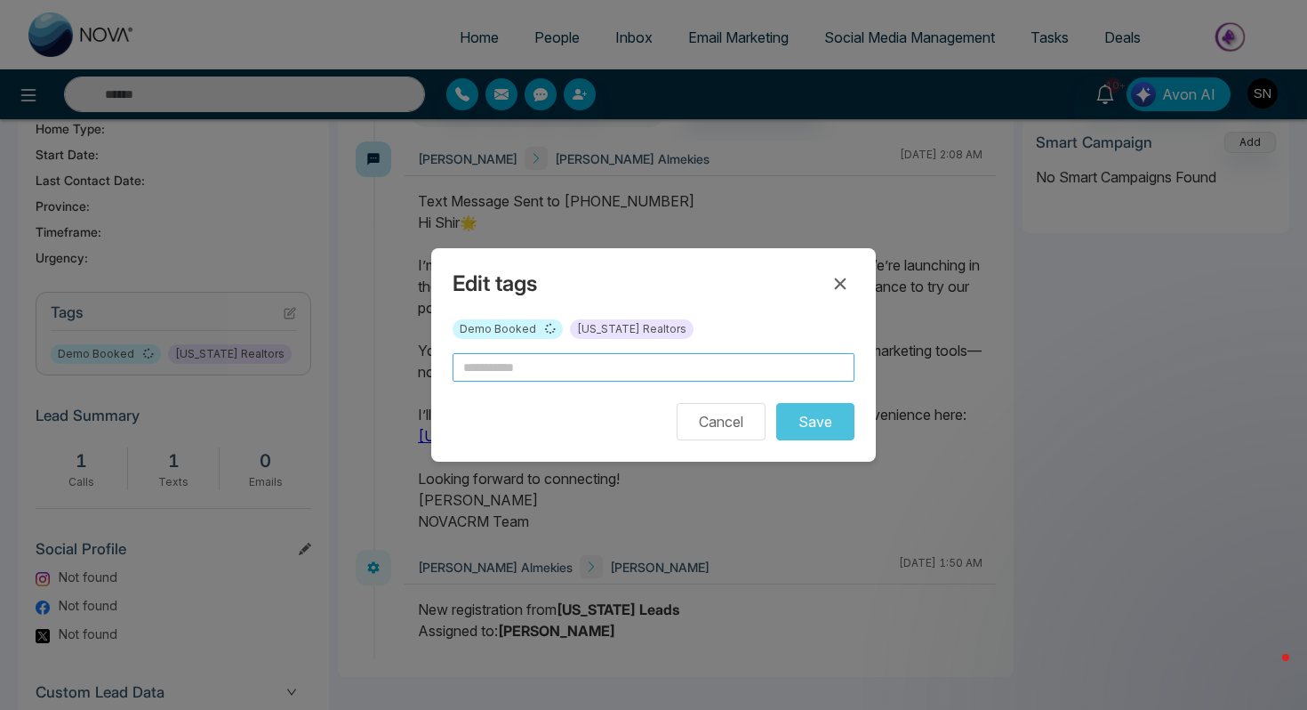
click at [544, 375] on input "text" at bounding box center [654, 367] width 402 height 28
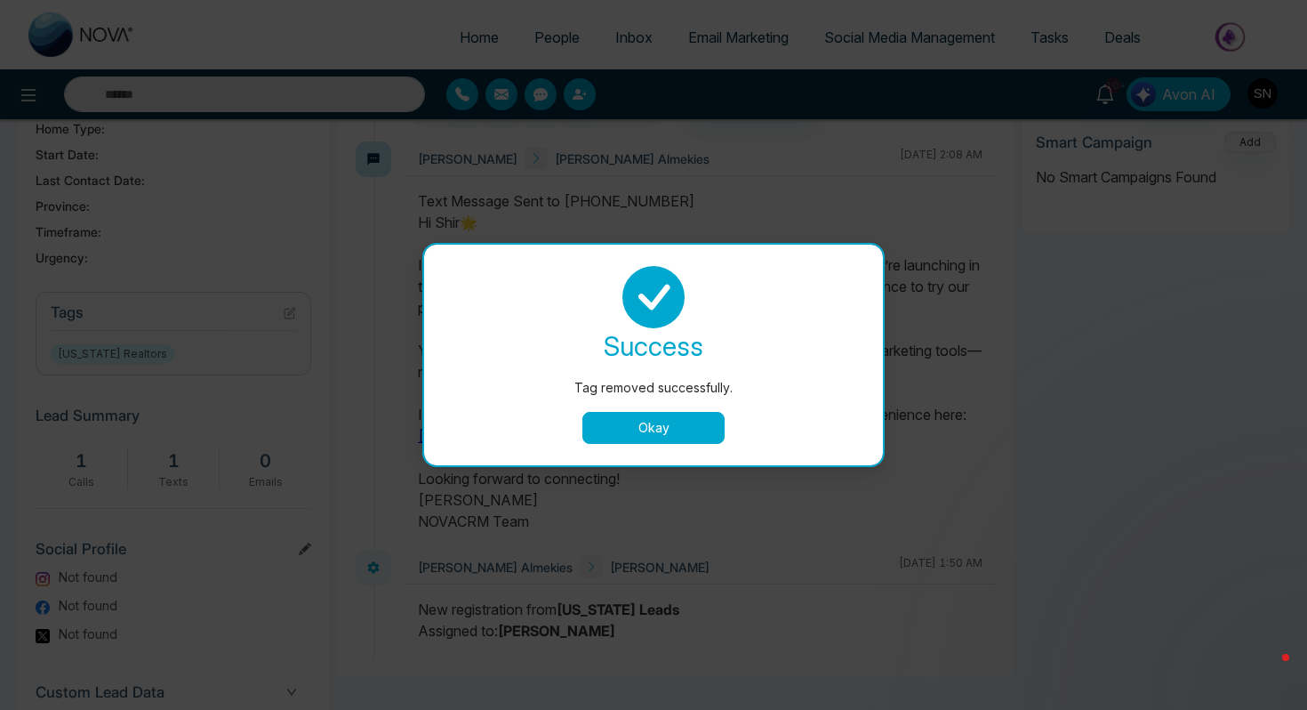
click at [620, 431] on button "Okay" at bounding box center [653, 428] width 142 height 32
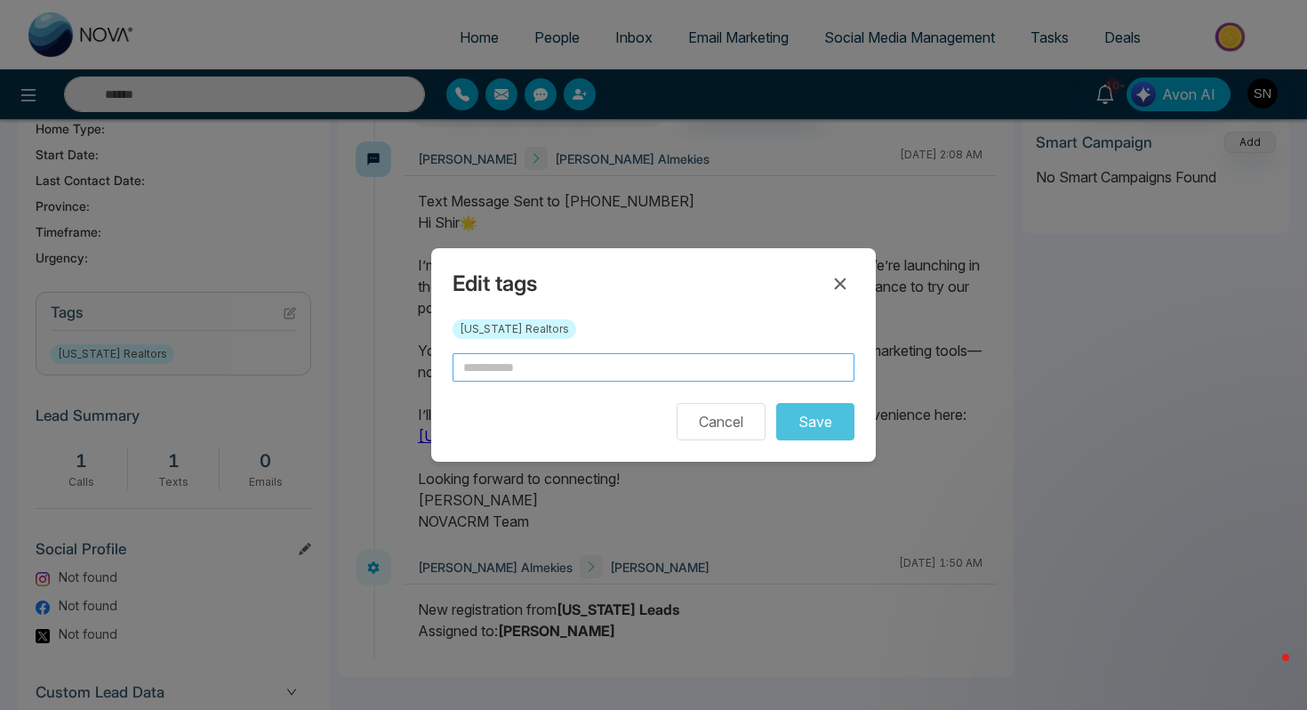
click at [709, 364] on input "text" at bounding box center [654, 367] width 402 height 28
type input "*"
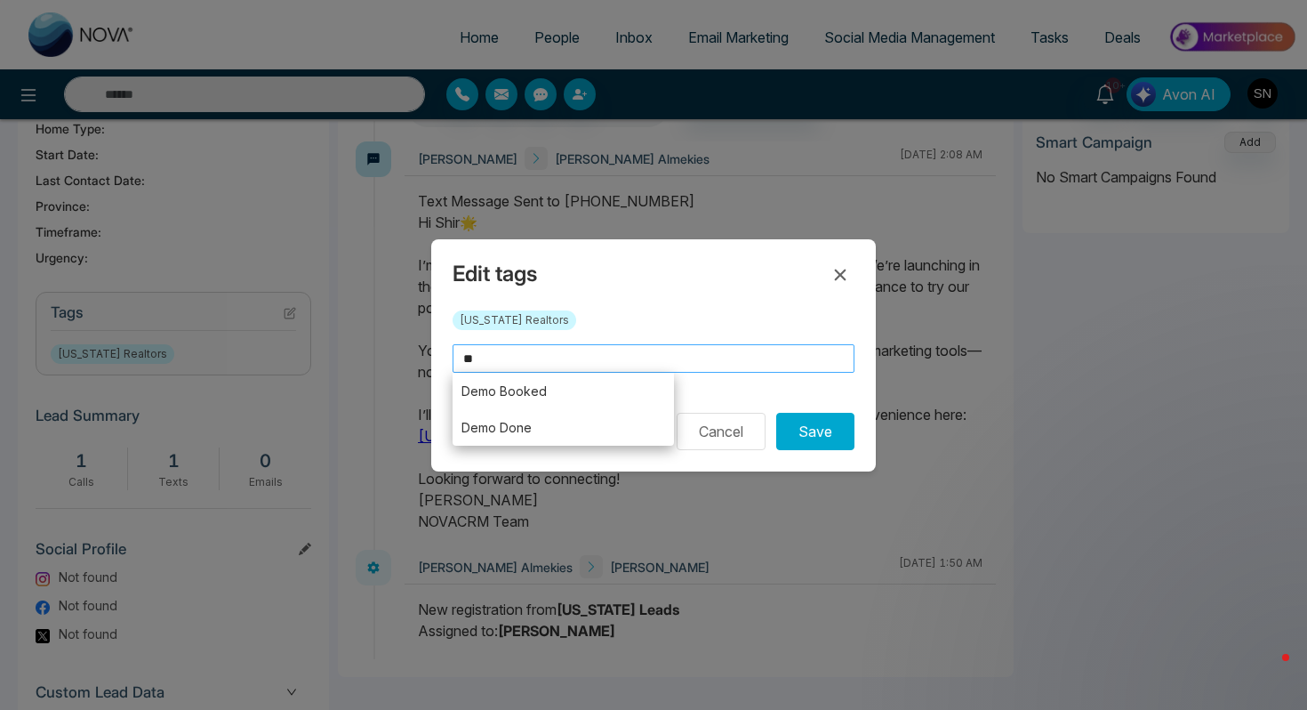
type input "*"
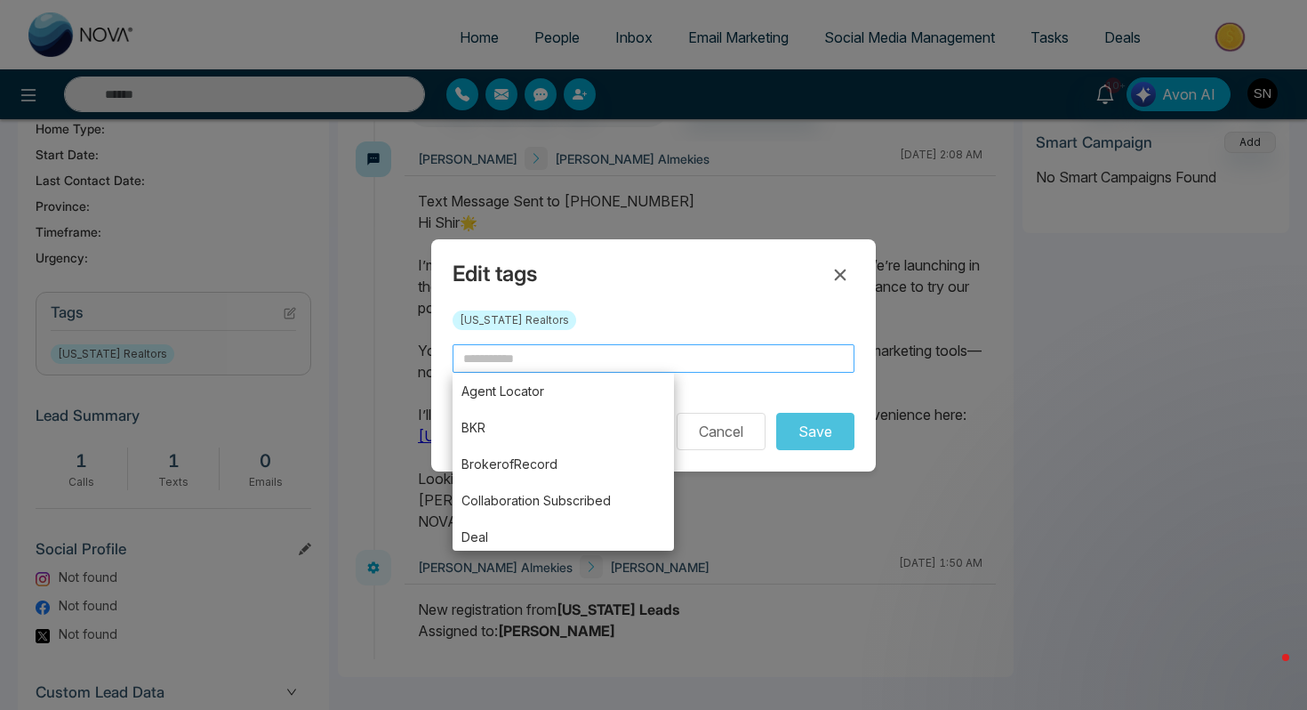
type input "*"
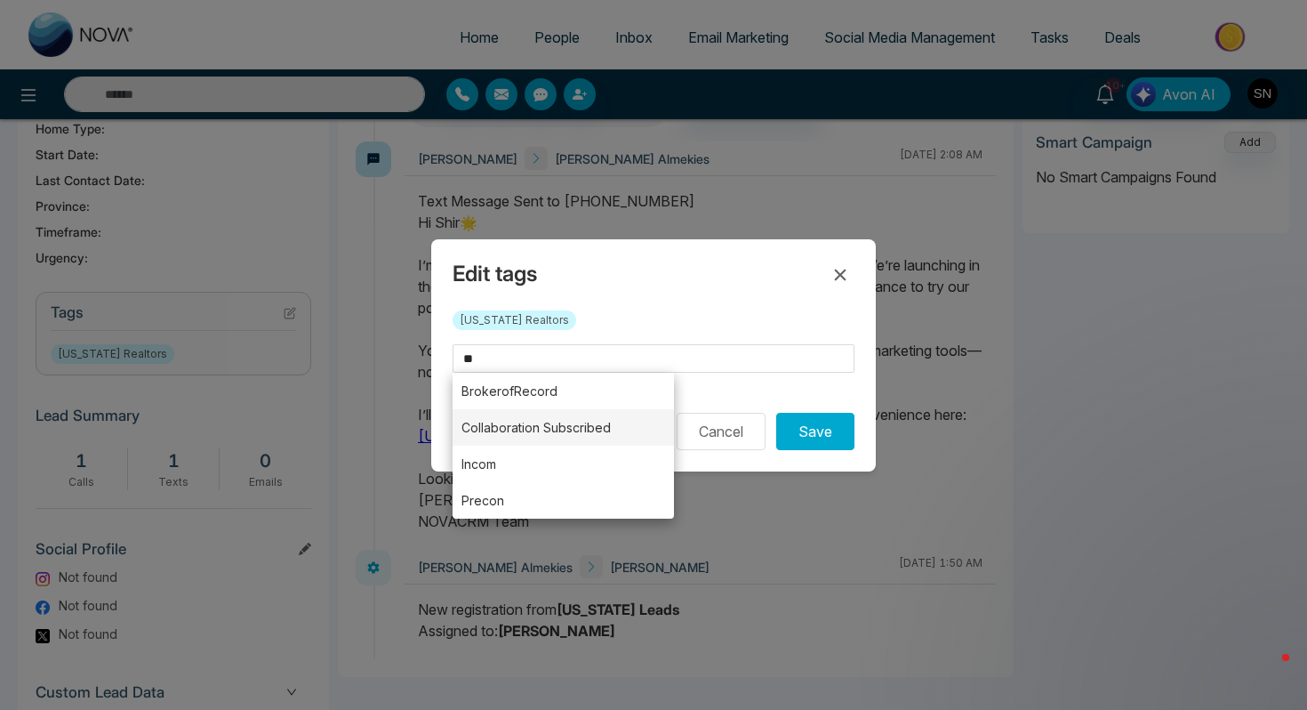
click at [612, 423] on li "Collaboration Subscribed" at bounding box center [563, 427] width 221 height 36
type input "**********"
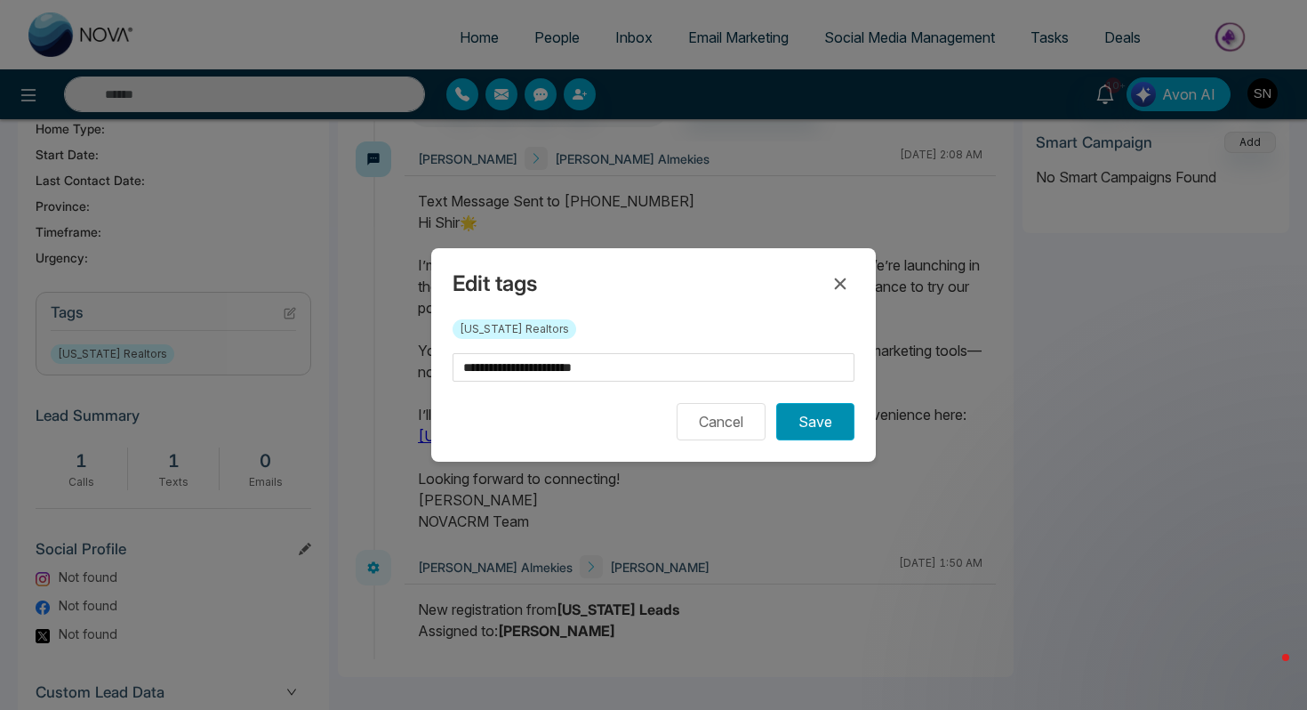
click at [839, 418] on button "Save" at bounding box center [815, 421] width 78 height 37
